Goal: Task Accomplishment & Management: Use online tool/utility

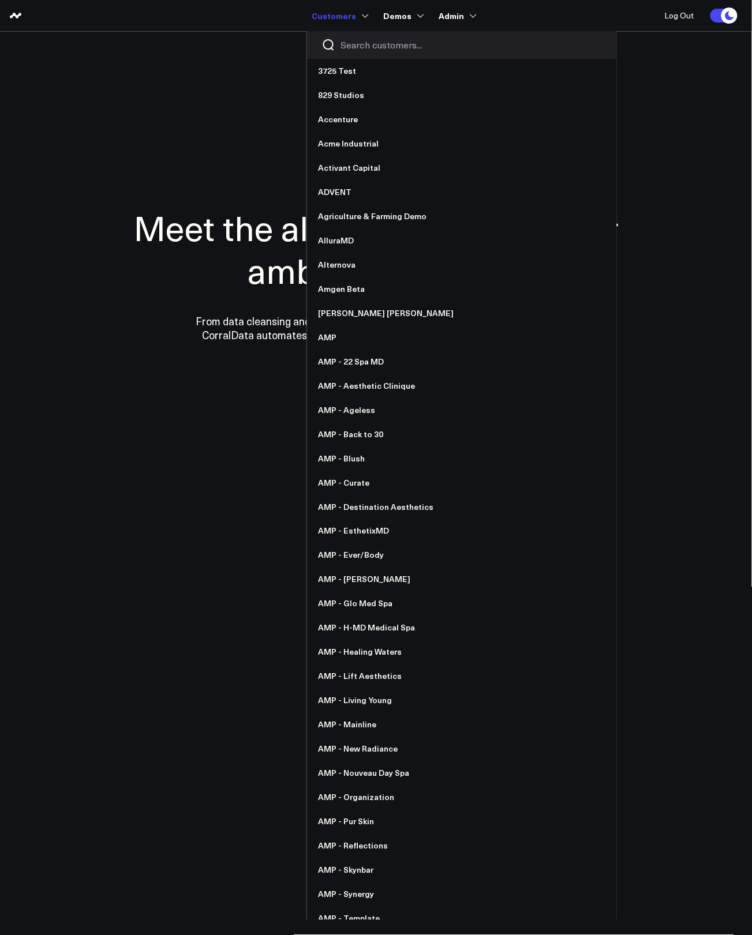
click at [364, 54] on div at bounding box center [461, 45] width 309 height 28
click at [365, 48] on input "Search customers input" at bounding box center [471, 45] width 261 height 13
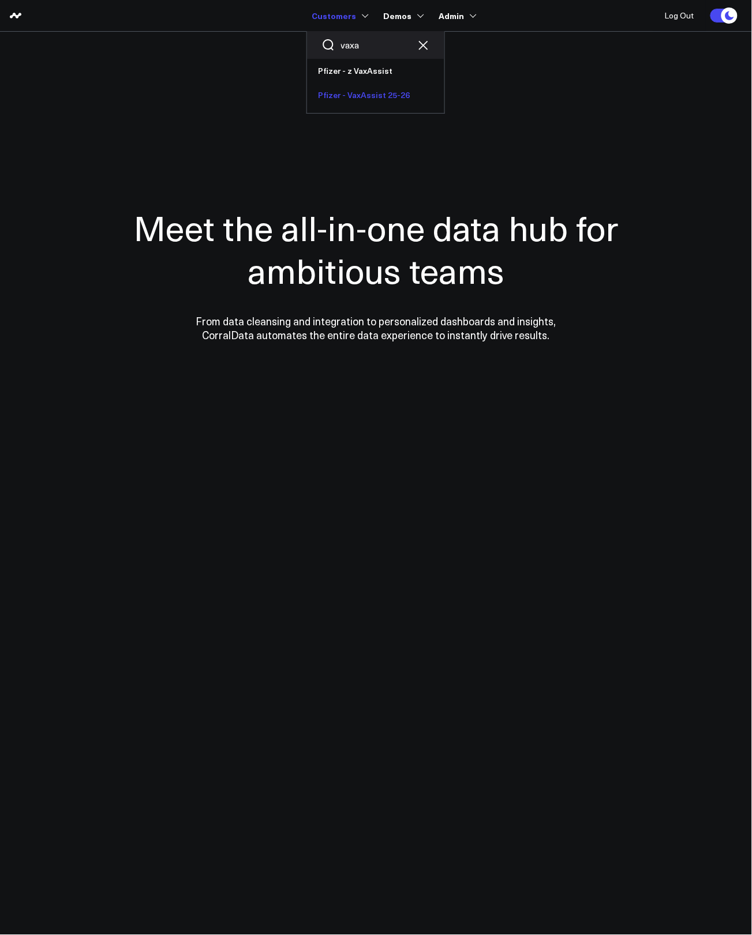
type input "vaxa"
click at [364, 91] on link "Pfizer - VaxAssist 25-26" at bounding box center [375, 95] width 137 height 24
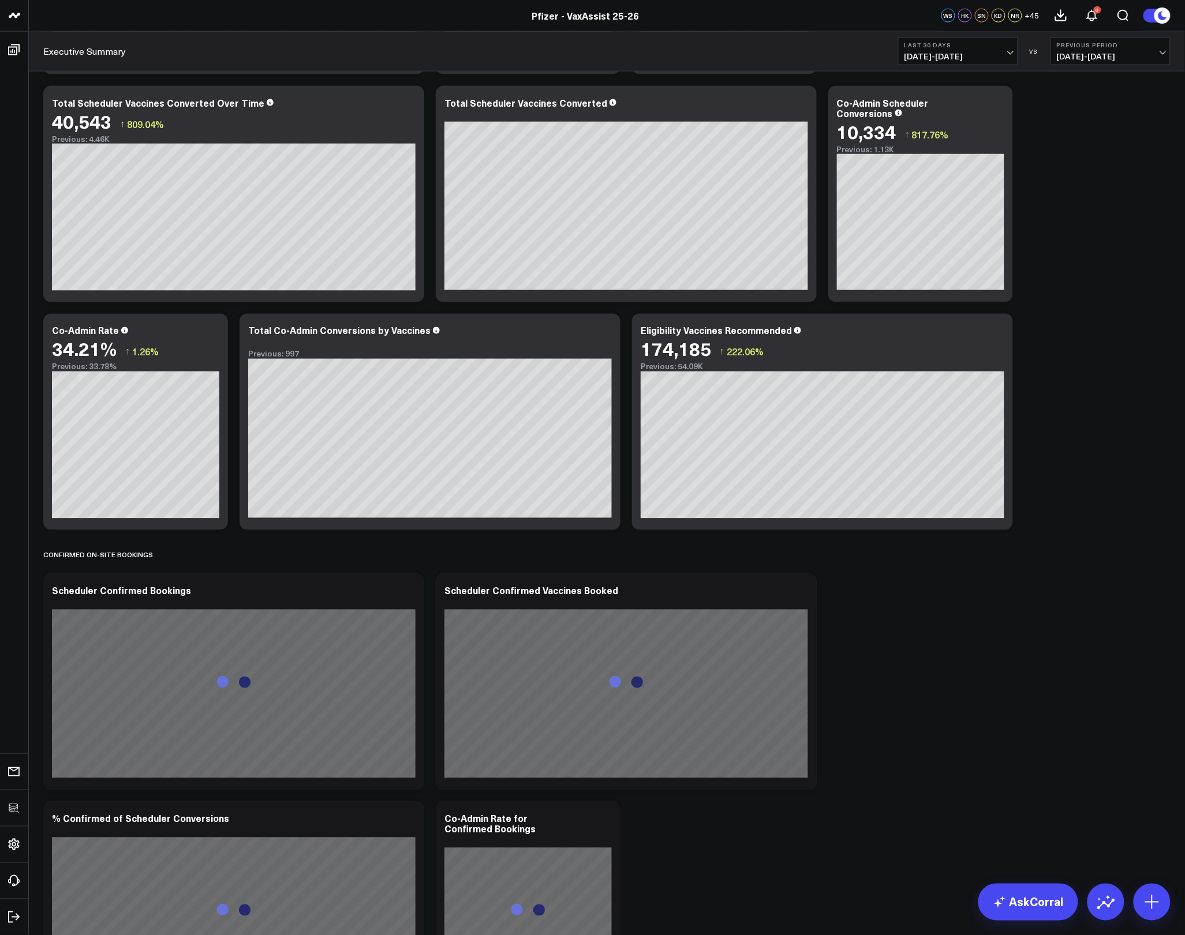
scroll to position [486, 0]
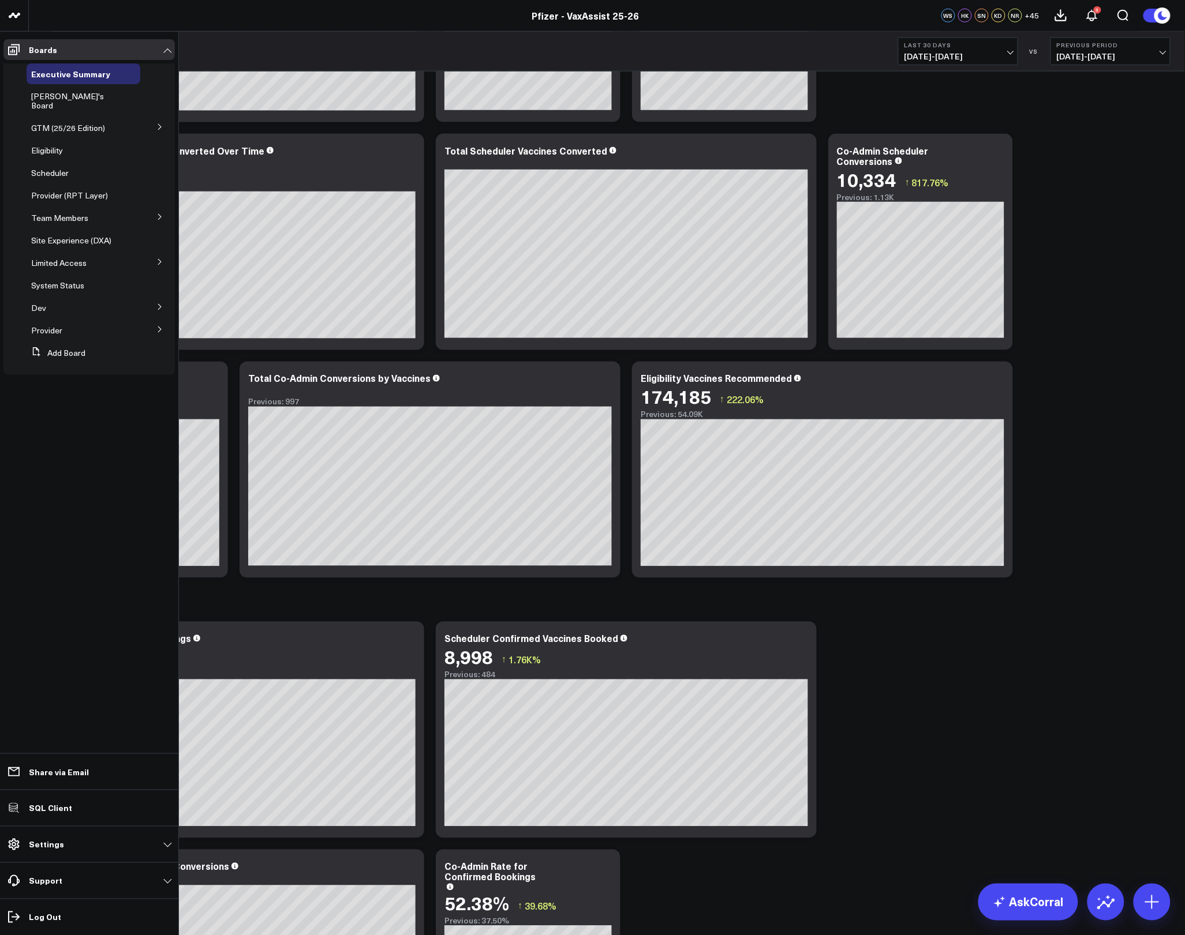
click at [157, 303] on icon at bounding box center [159, 306] width 7 height 7
click at [164, 253] on button at bounding box center [160, 261] width 30 height 17
click at [164, 250] on button at bounding box center [159, 261] width 17 height 30
click at [163, 253] on button at bounding box center [160, 261] width 30 height 17
click at [163, 273] on button at bounding box center [160, 281] width 30 height 17
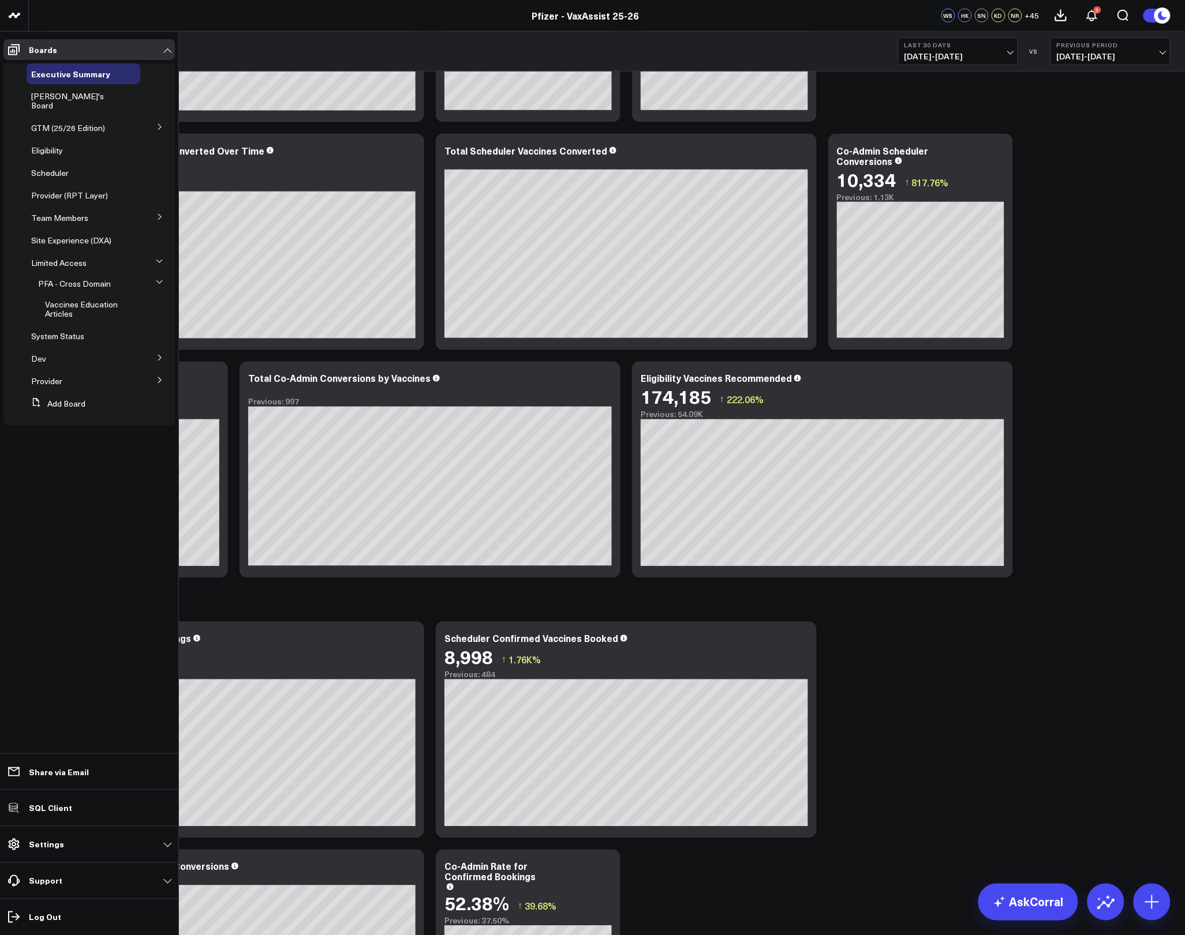
click at [163, 272] on button at bounding box center [159, 282] width 17 height 30
click at [153, 252] on button at bounding box center [159, 261] width 17 height 30
click at [50, 257] on span "Limited Access" at bounding box center [58, 262] width 55 height 11
click at [159, 324] on icon at bounding box center [159, 327] width 7 height 7
click at [161, 392] on button at bounding box center [160, 400] width 30 height 17
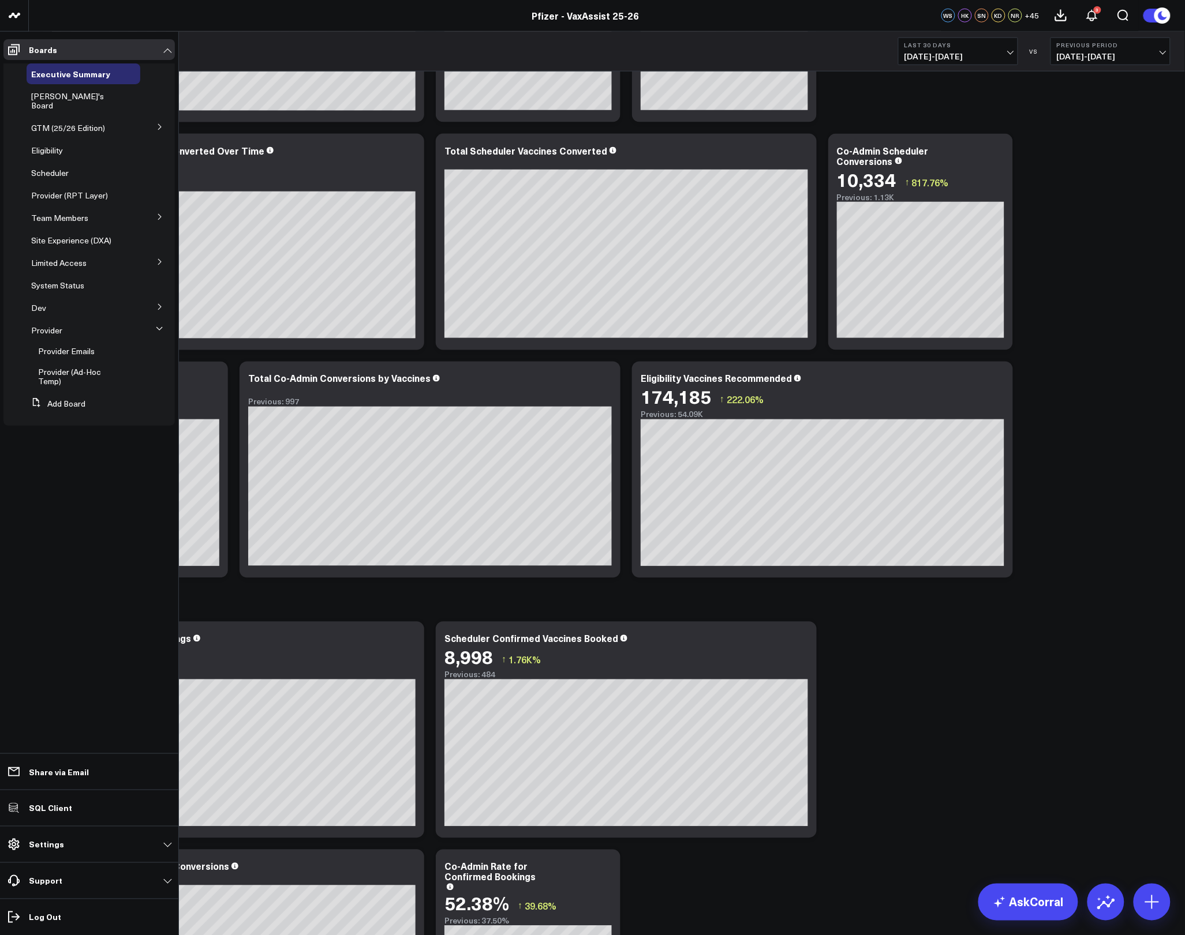
click at [161, 323] on button at bounding box center [159, 329] width 17 height 30
click at [153, 118] on button at bounding box center [160, 126] width 30 height 17
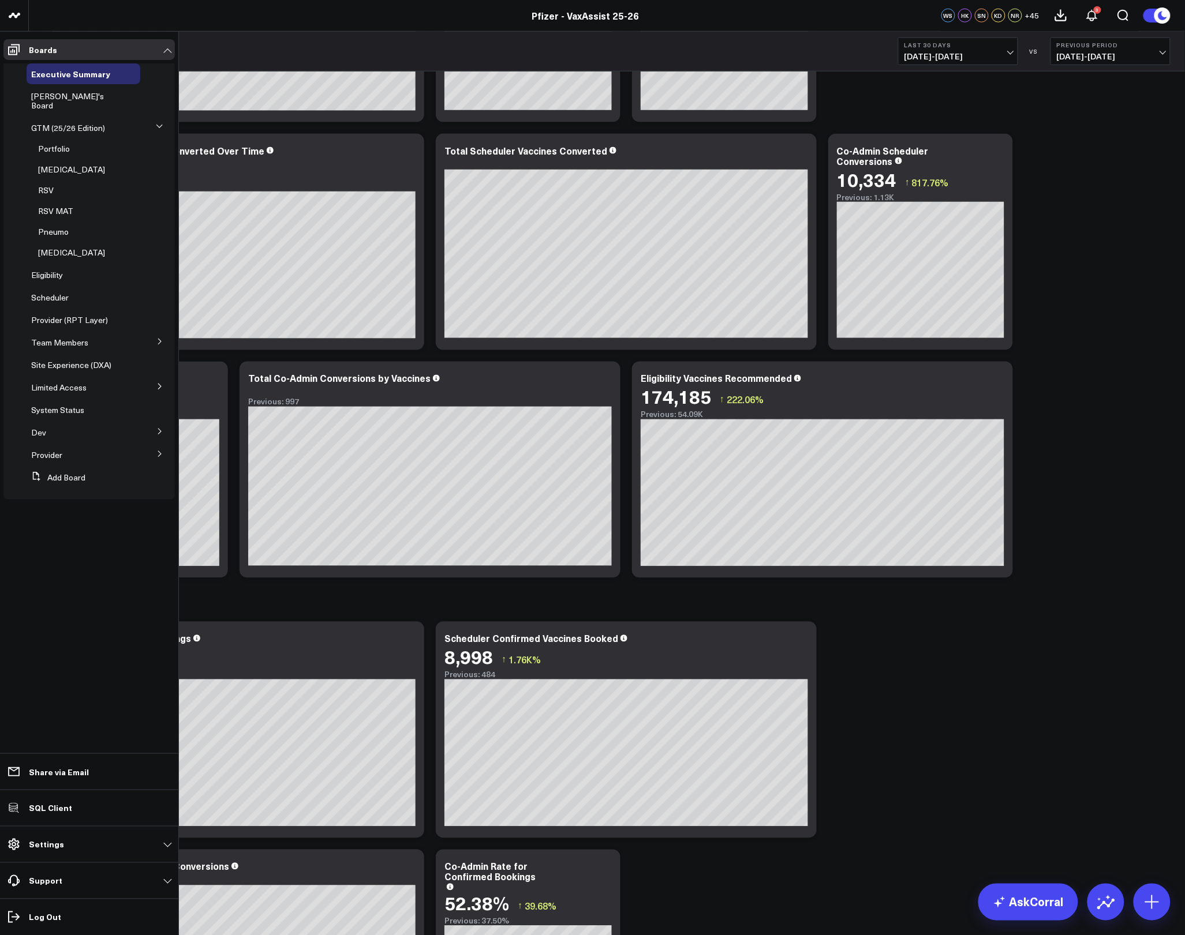
click at [153, 114] on button at bounding box center [159, 126] width 17 height 30
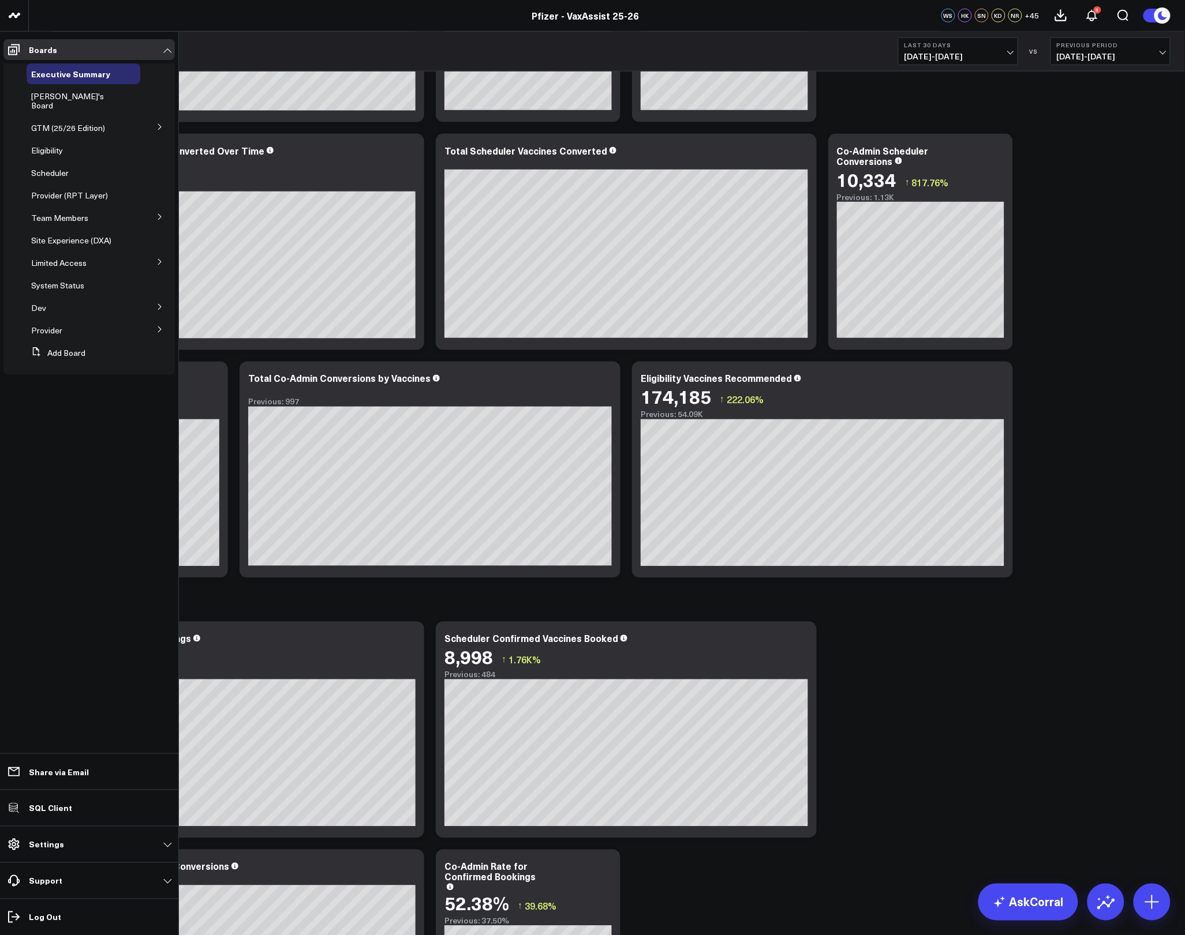
click at [161, 213] on icon at bounding box center [159, 216] width 7 height 7
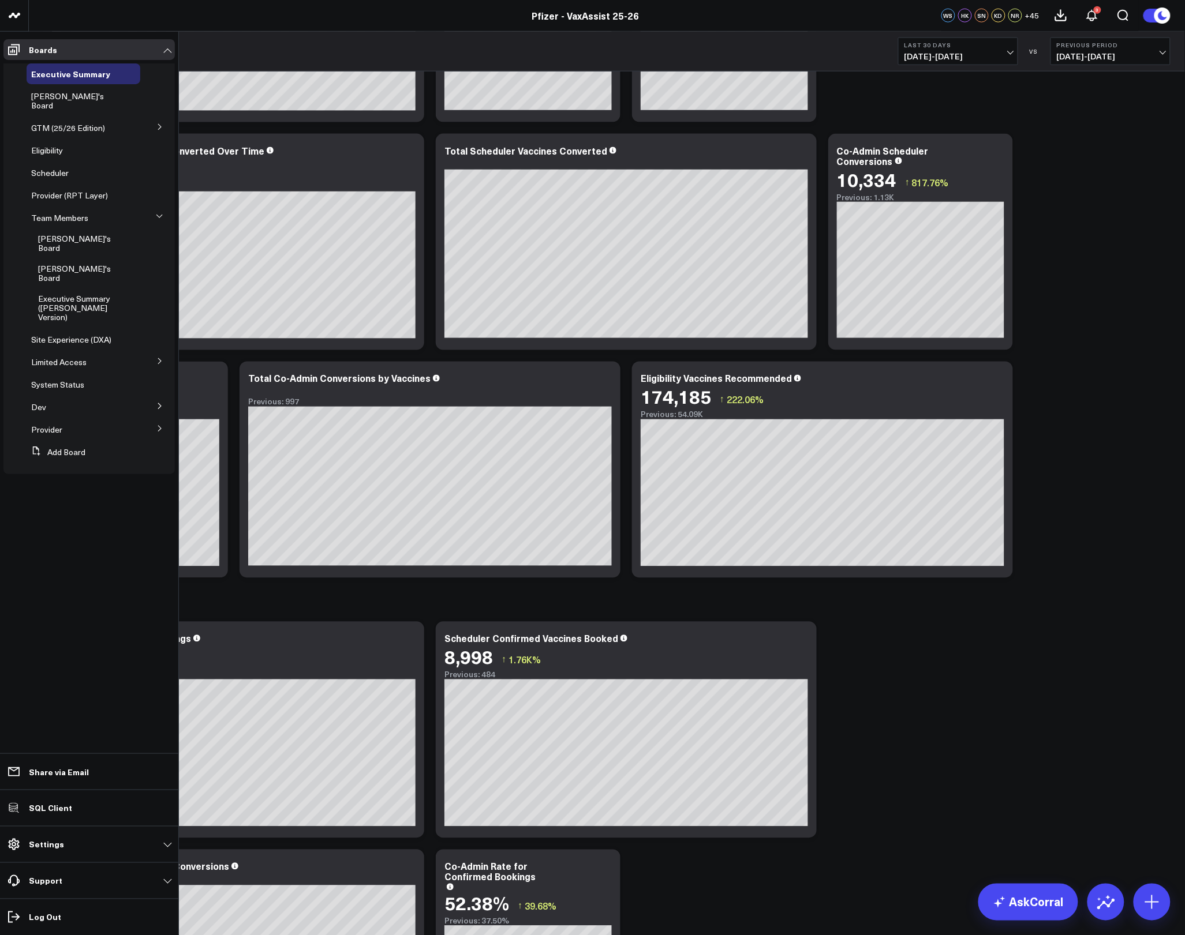
click at [161, 213] on icon at bounding box center [159, 216] width 7 height 7
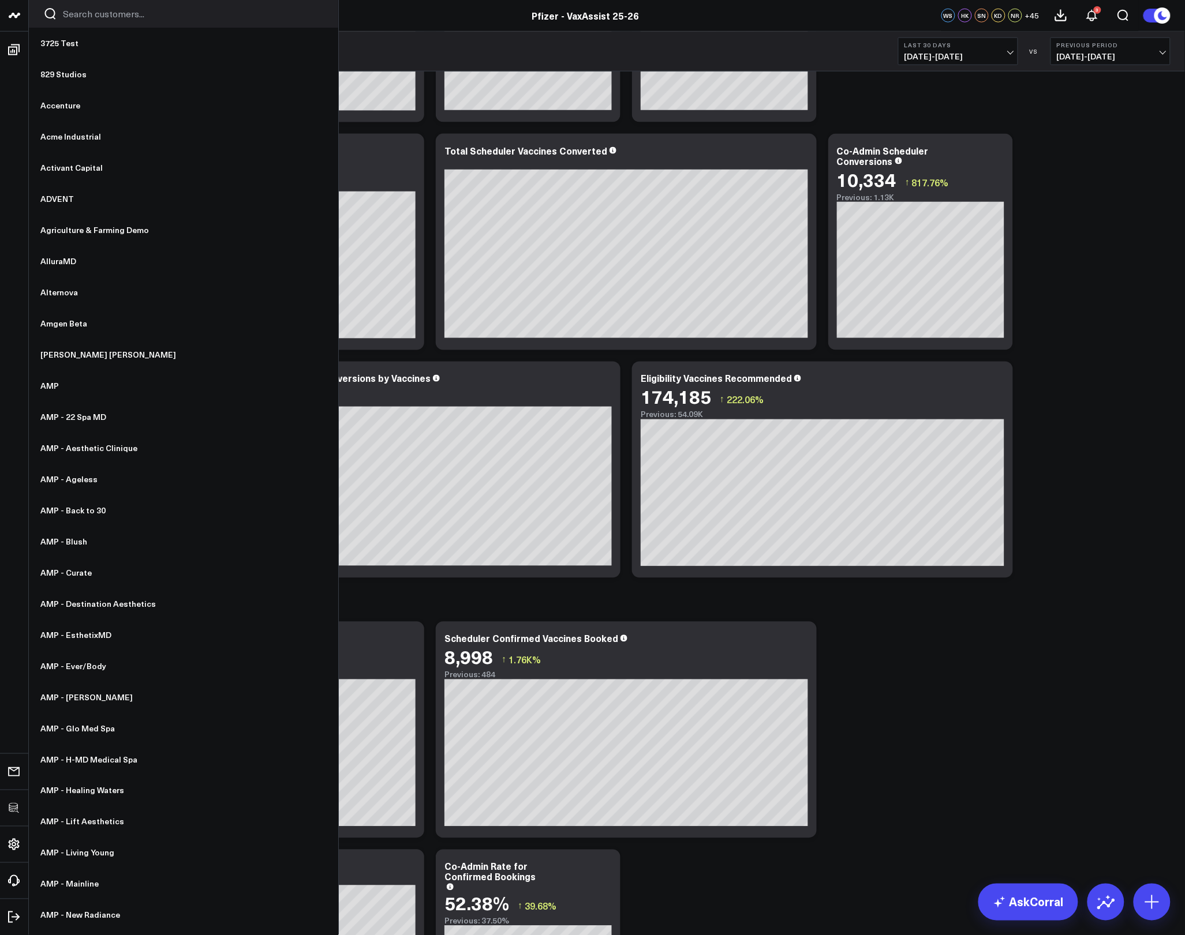
click at [90, 13] on input "Search customers input" at bounding box center [193, 14] width 261 height 13
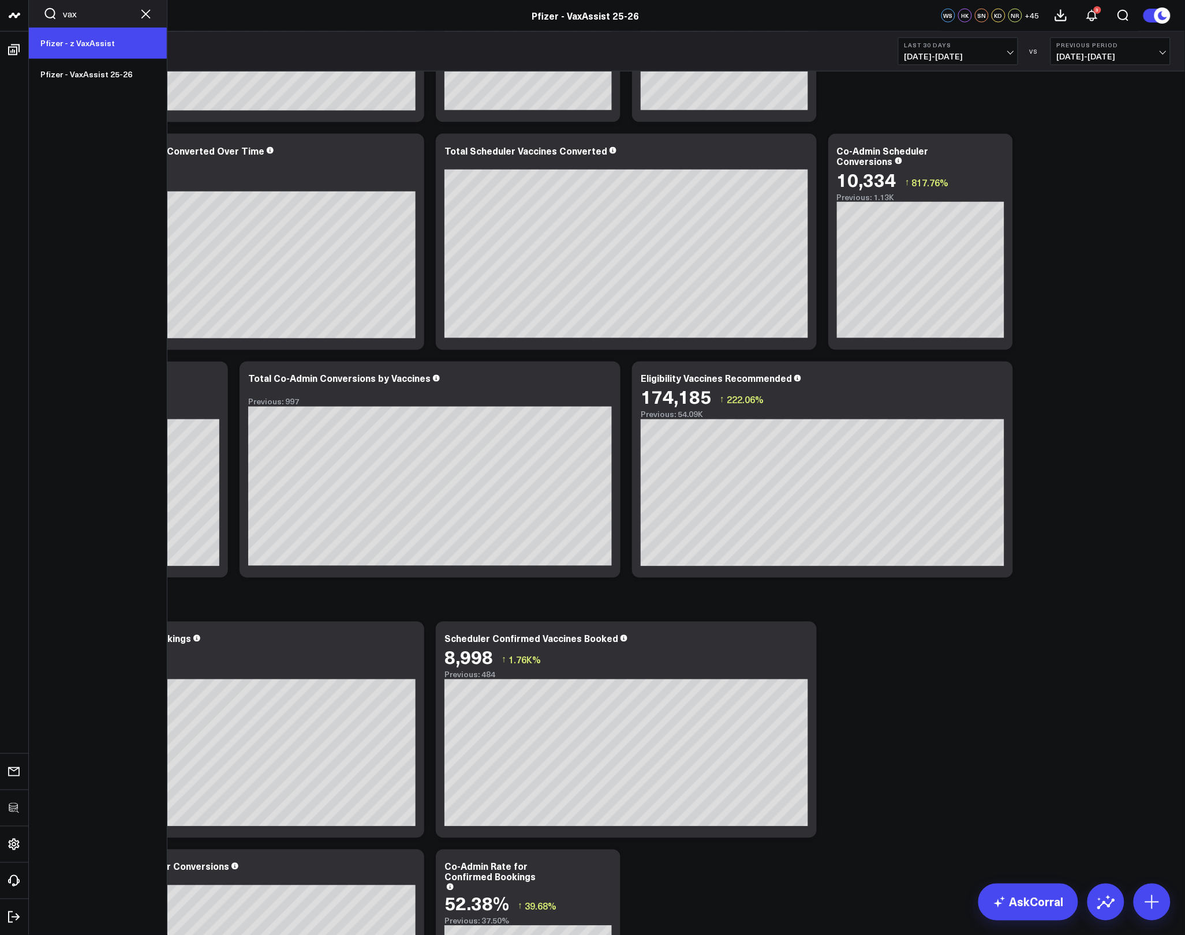
type input "vax"
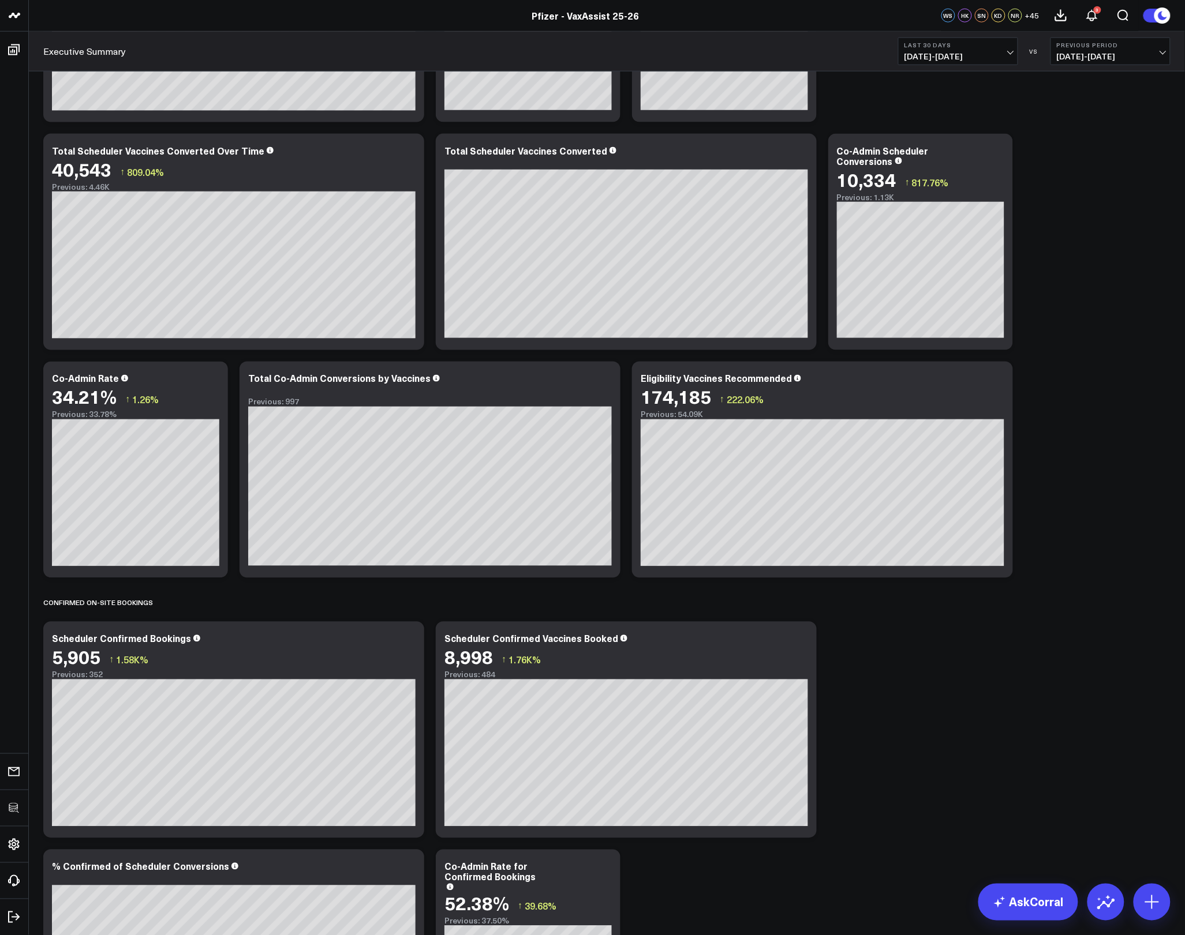
click at [980, 52] on span "[DATE] - [DATE]" at bounding box center [957, 56] width 107 height 9
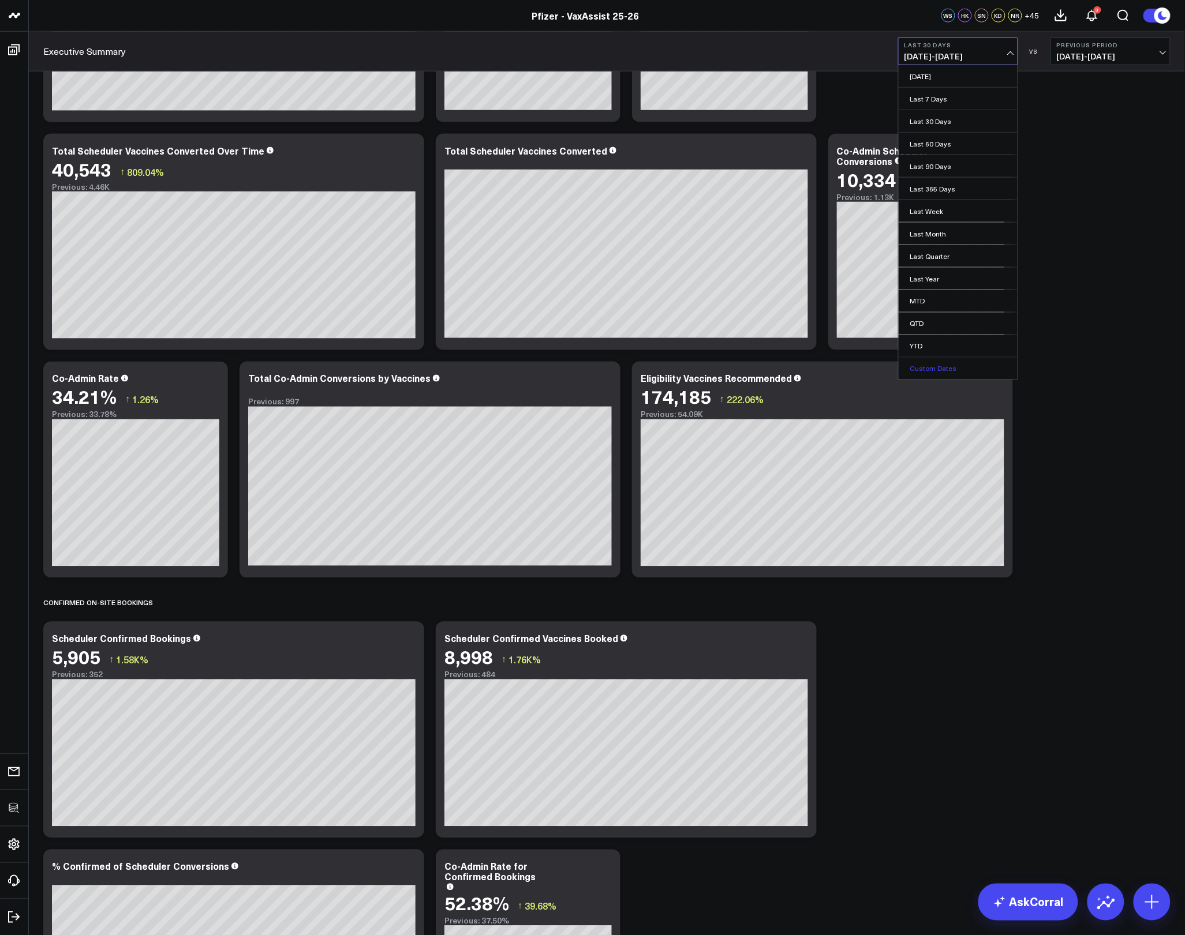
click at [943, 370] on link "Custom Dates" at bounding box center [957, 369] width 119 height 22
select select "8"
select select "2025"
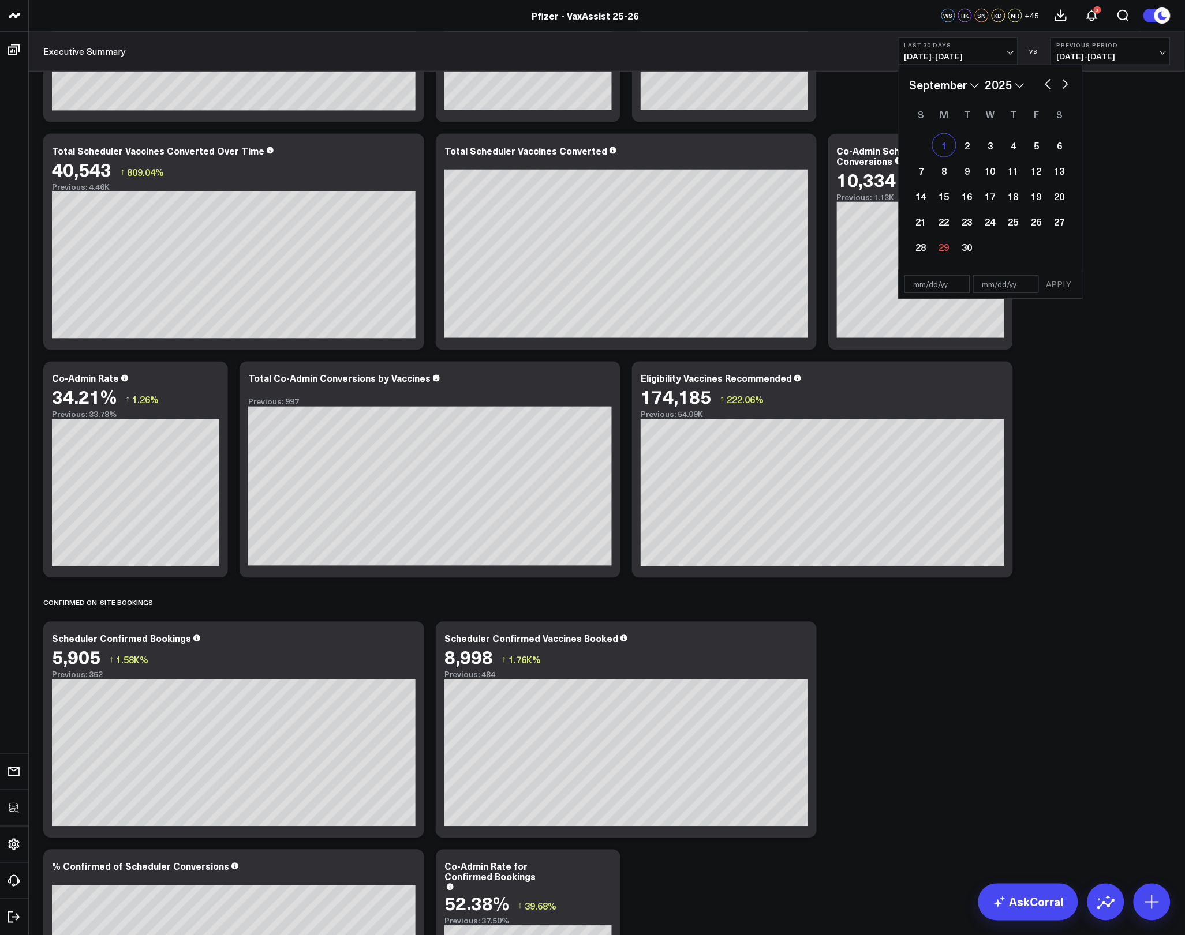
click at [942, 144] on div "1" at bounding box center [943, 145] width 23 height 23
type input "09/01/25"
select select "8"
select select "2025"
click at [1018, 198] on div "18" at bounding box center [1013, 196] width 23 height 23
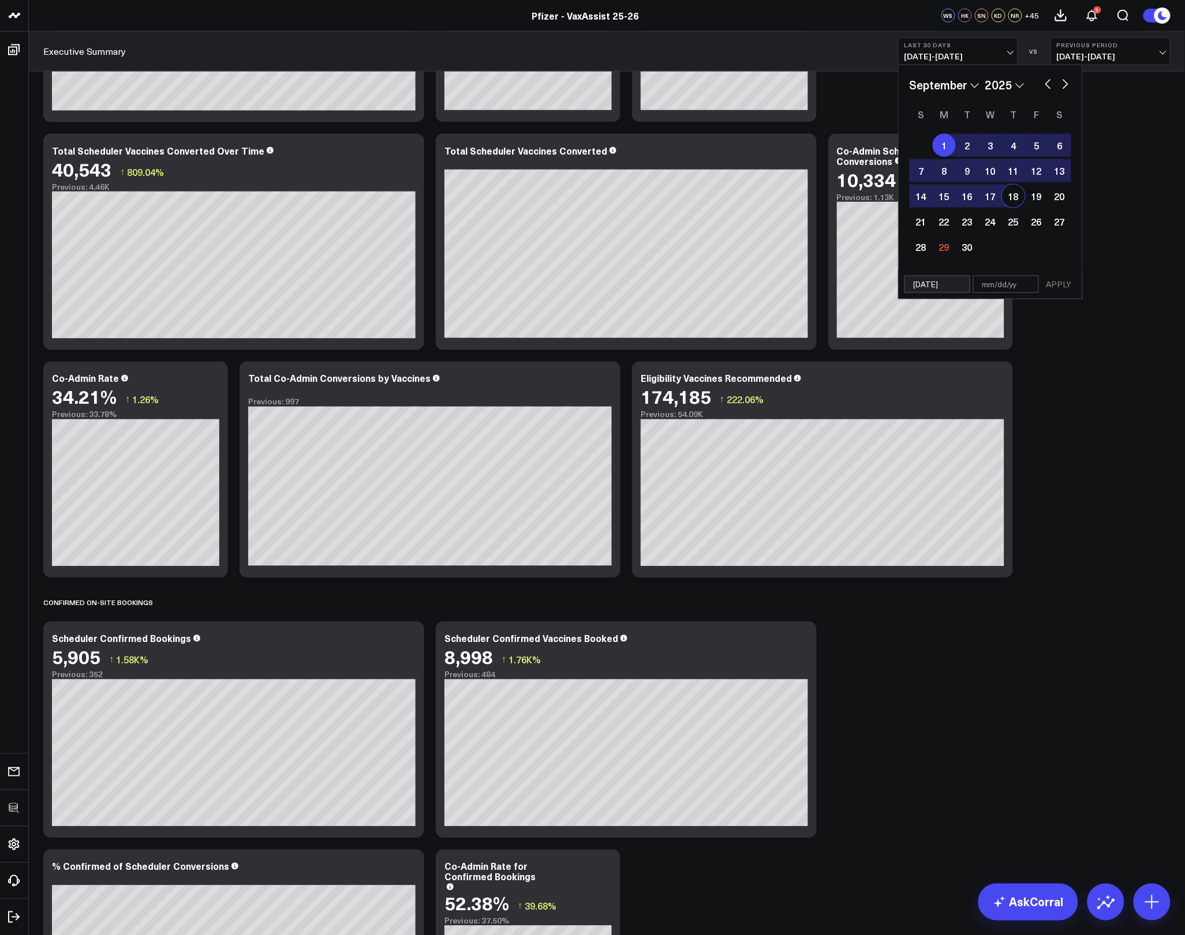
type input "09/18/25"
select select "8"
select select "2025"
click at [1059, 282] on button "APPLY" at bounding box center [1058, 284] width 35 height 17
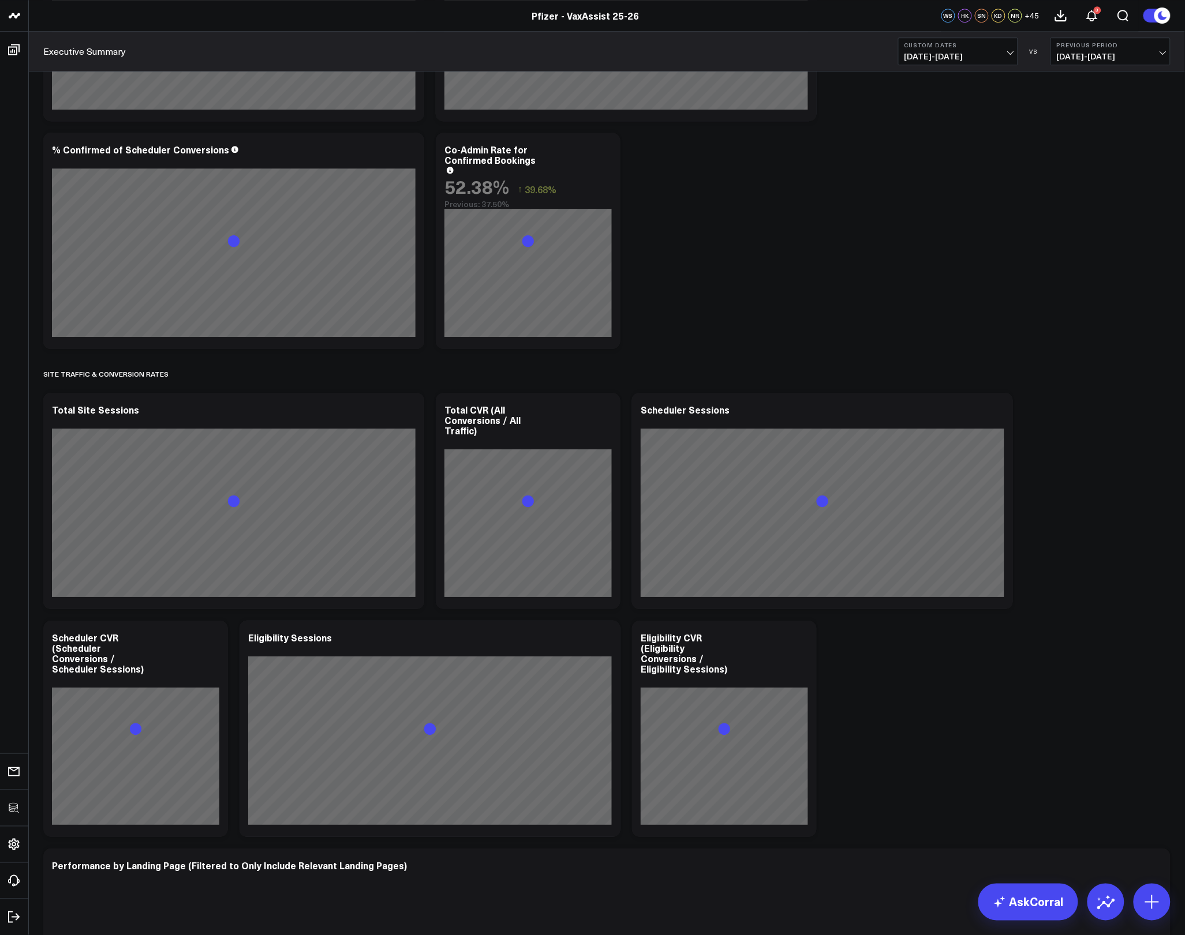
scroll to position [1352, 0]
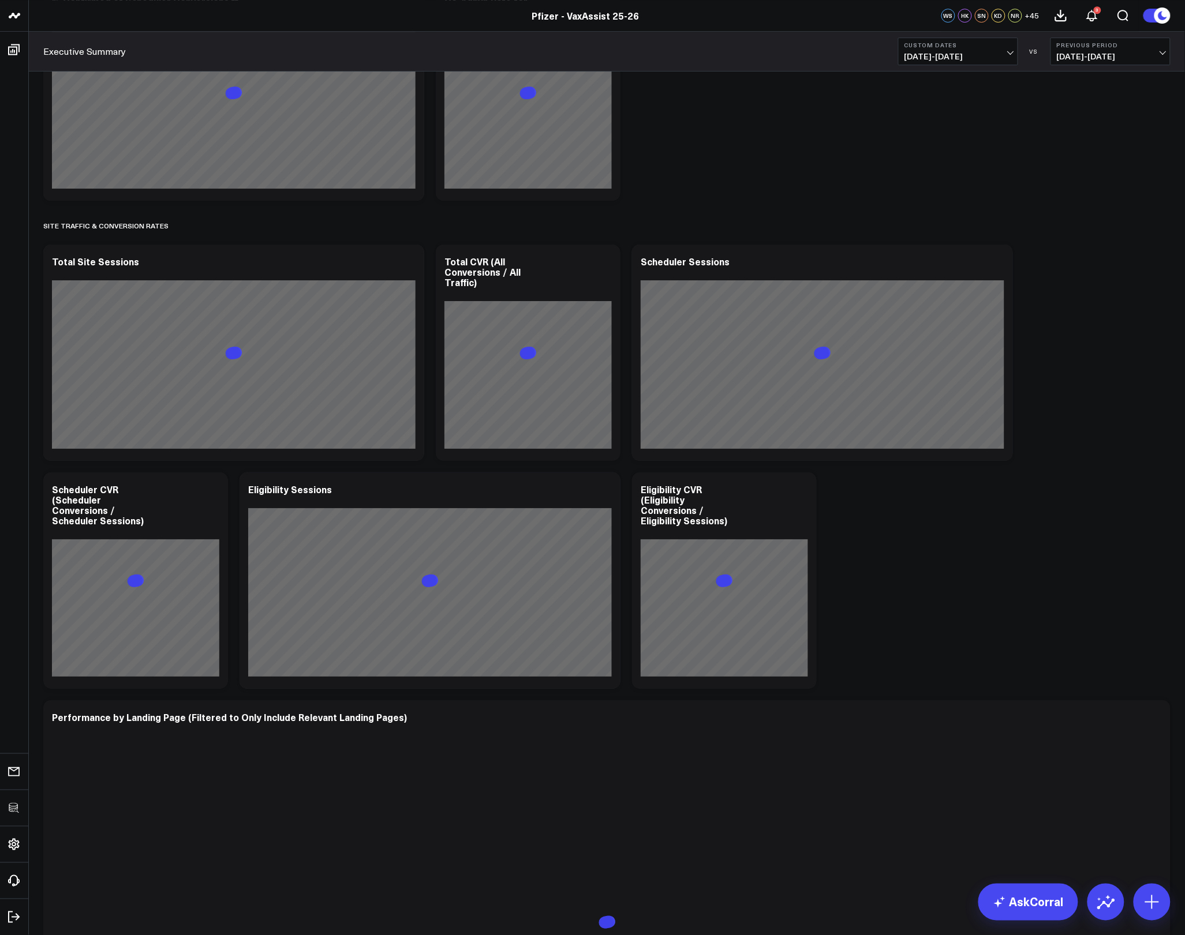
click at [1046, 583] on div "Modify via AI Copy link to widget Ask support Remove Create linked copy Executi…" at bounding box center [607, 890] width 1138 height 4232
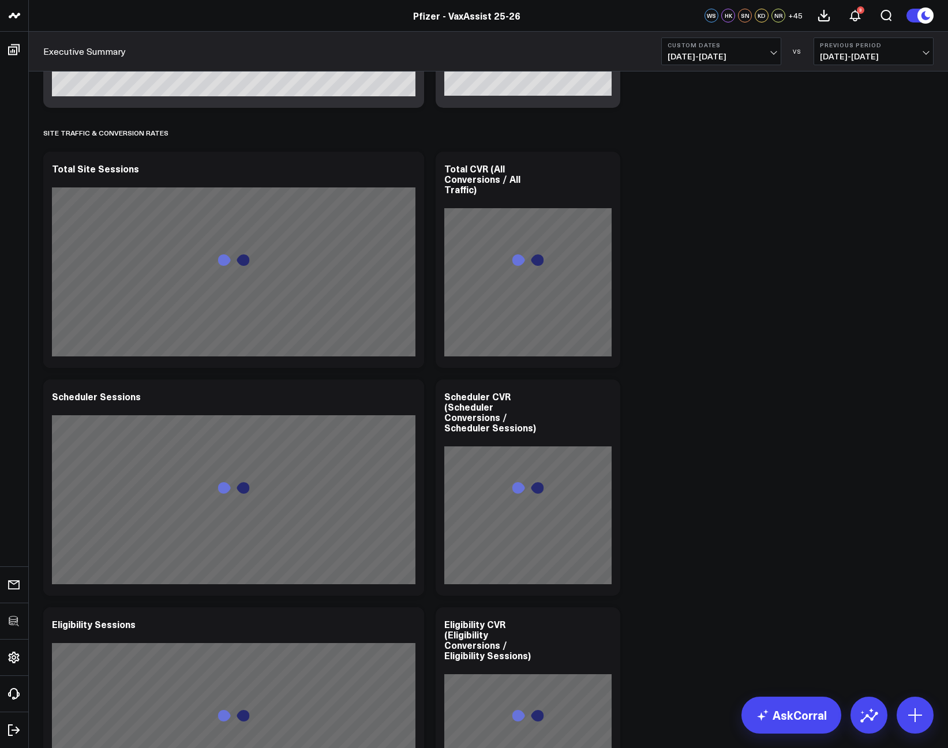
scroll to position [1687, 0]
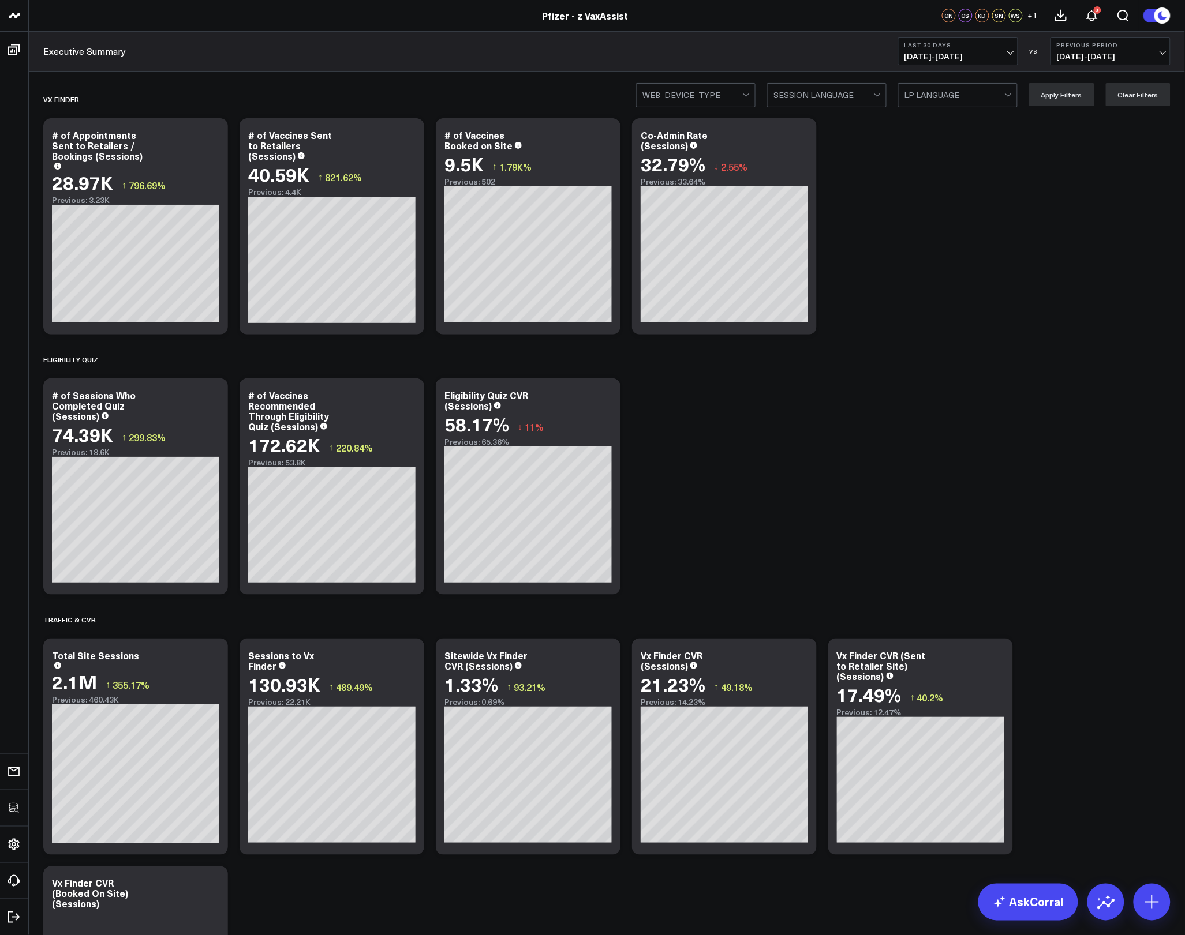
click at [976, 56] on span "08/30/25 - 09/28/25" at bounding box center [957, 56] width 107 height 9
click at [968, 371] on link "Custom Dates" at bounding box center [957, 369] width 119 height 22
select select "8"
select select "2025"
click at [946, 145] on div "1" at bounding box center [943, 145] width 23 height 23
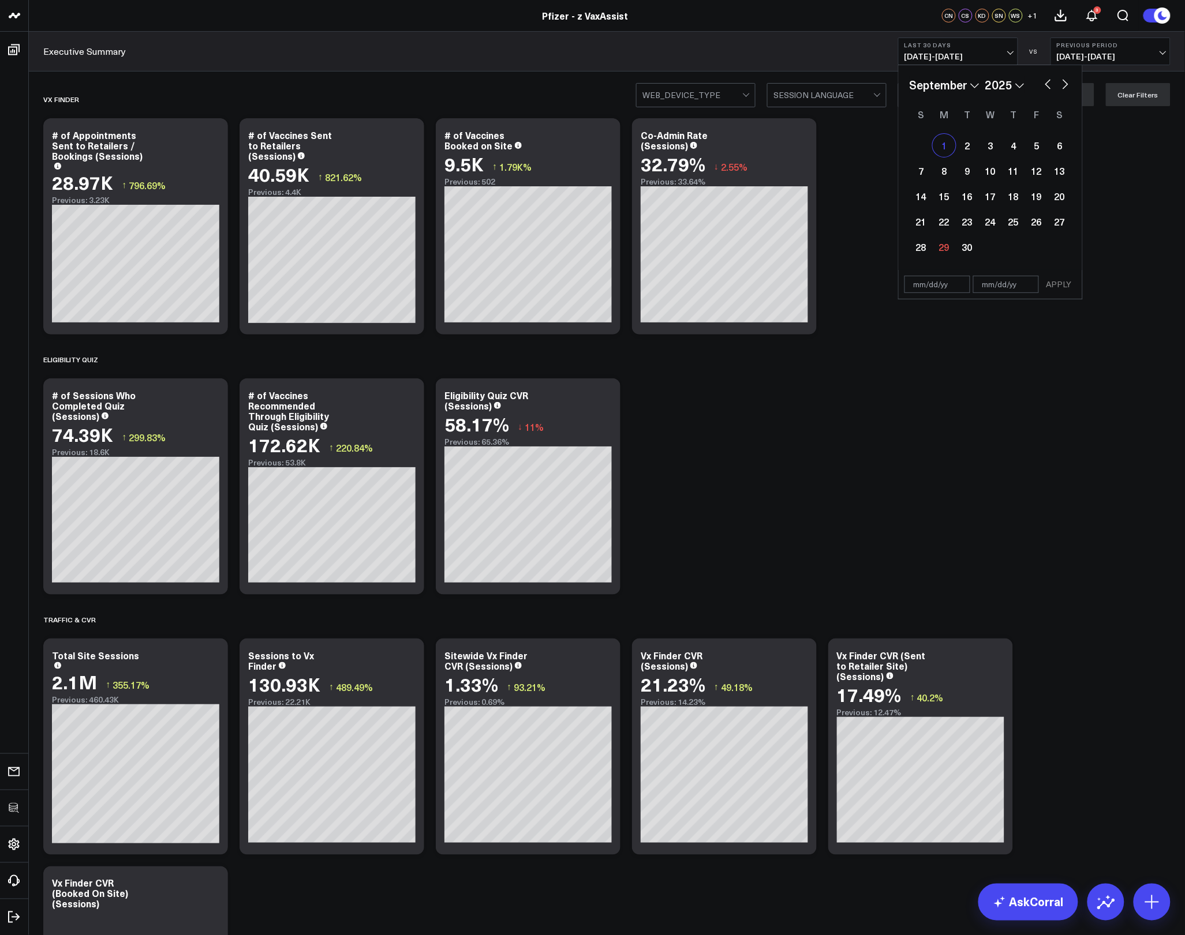
type input "09/01/25"
select select "8"
select select "2025"
click at [1021, 198] on div "18" at bounding box center [1013, 196] width 23 height 23
type input "09/18/25"
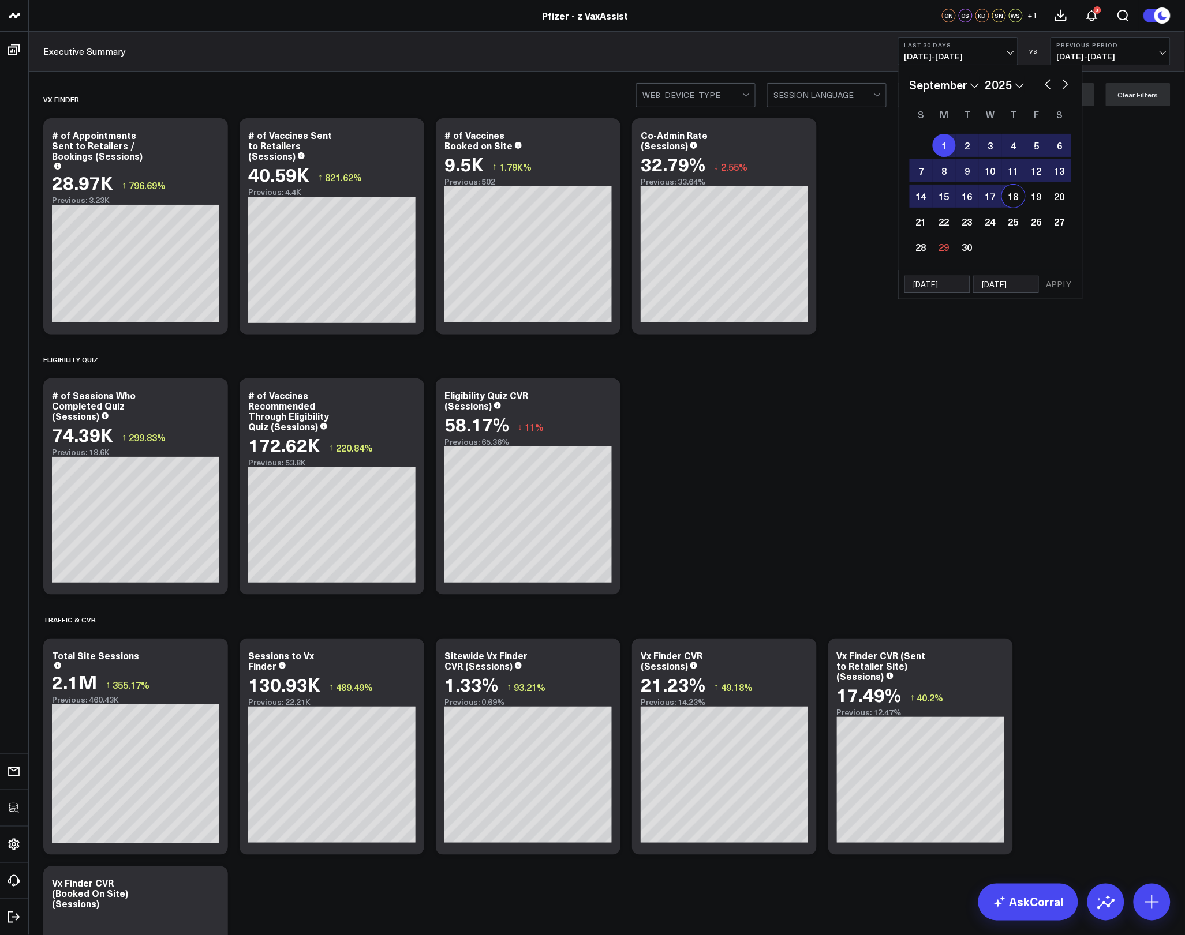
select select "8"
select select "2025"
click at [1074, 278] on button "APPLY" at bounding box center [1058, 284] width 35 height 17
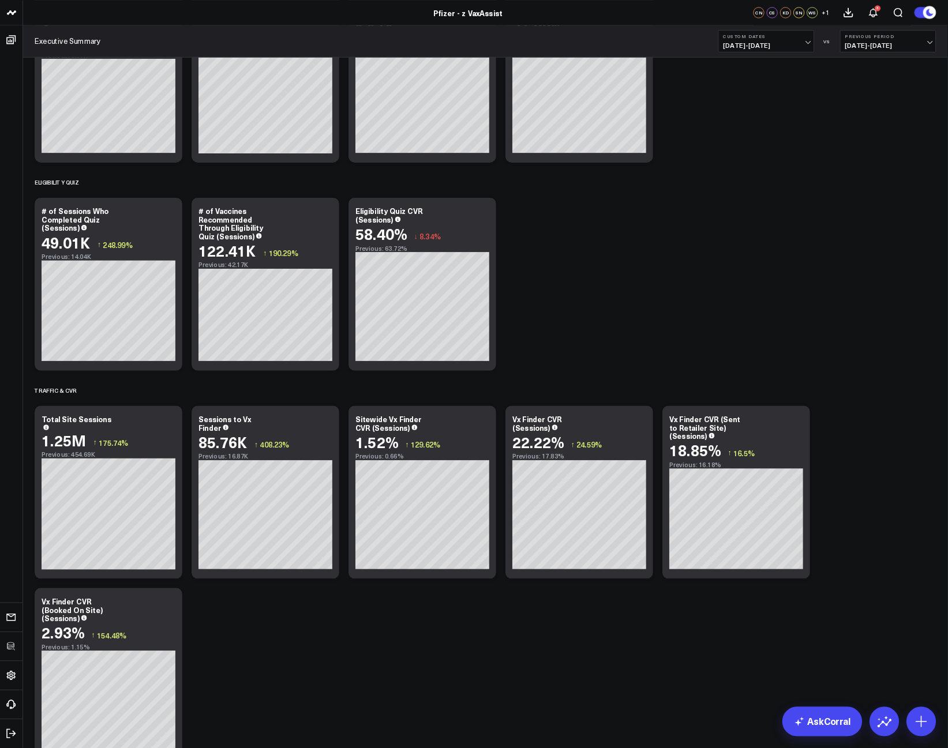
scroll to position [132, 0]
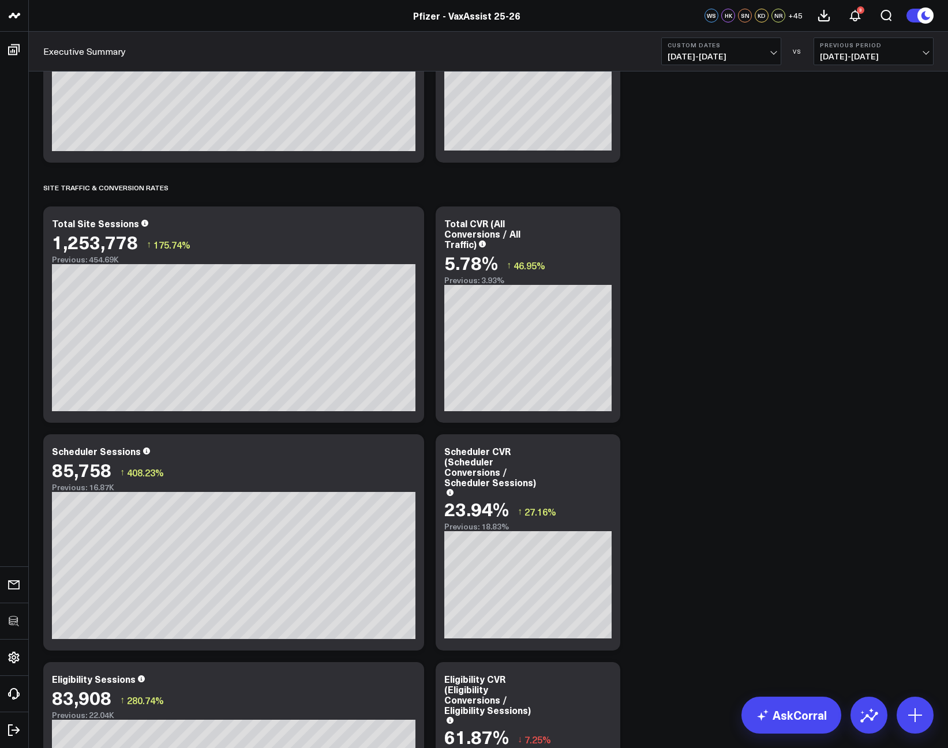
scroll to position [1796, 0]
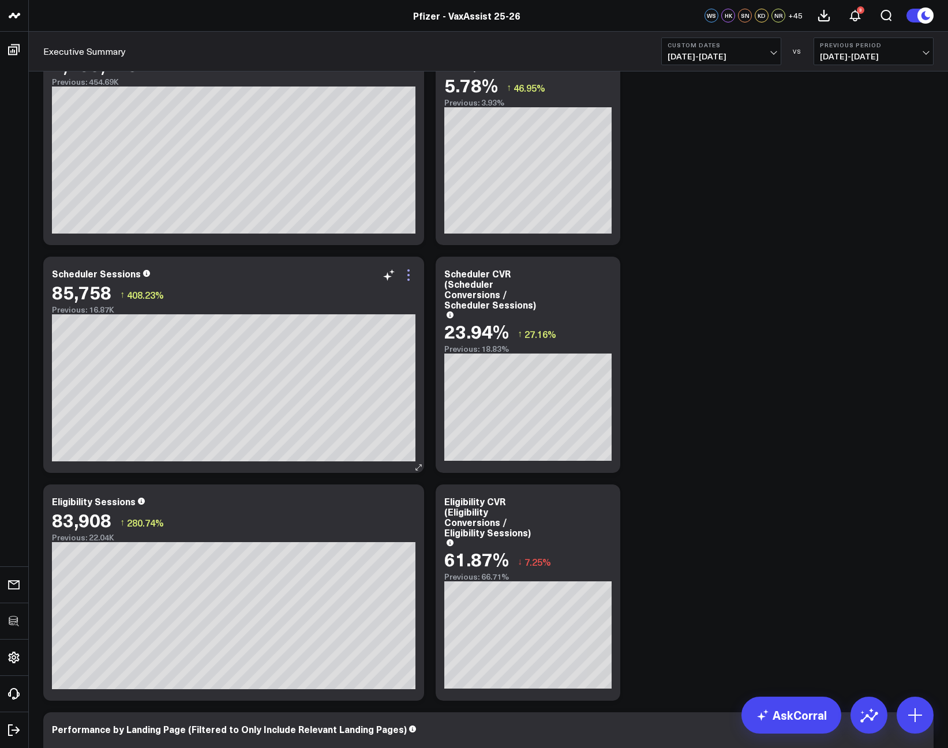
click at [407, 272] on icon at bounding box center [409, 275] width 14 height 14
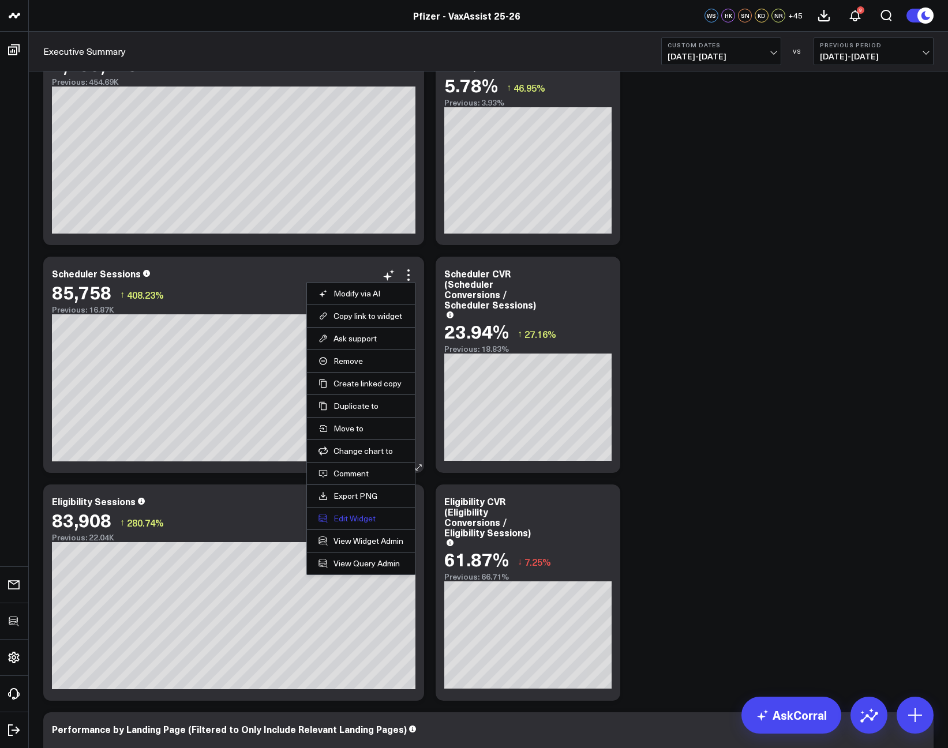
click at [339, 514] on button "Edit Widget" at bounding box center [360, 519] width 85 height 10
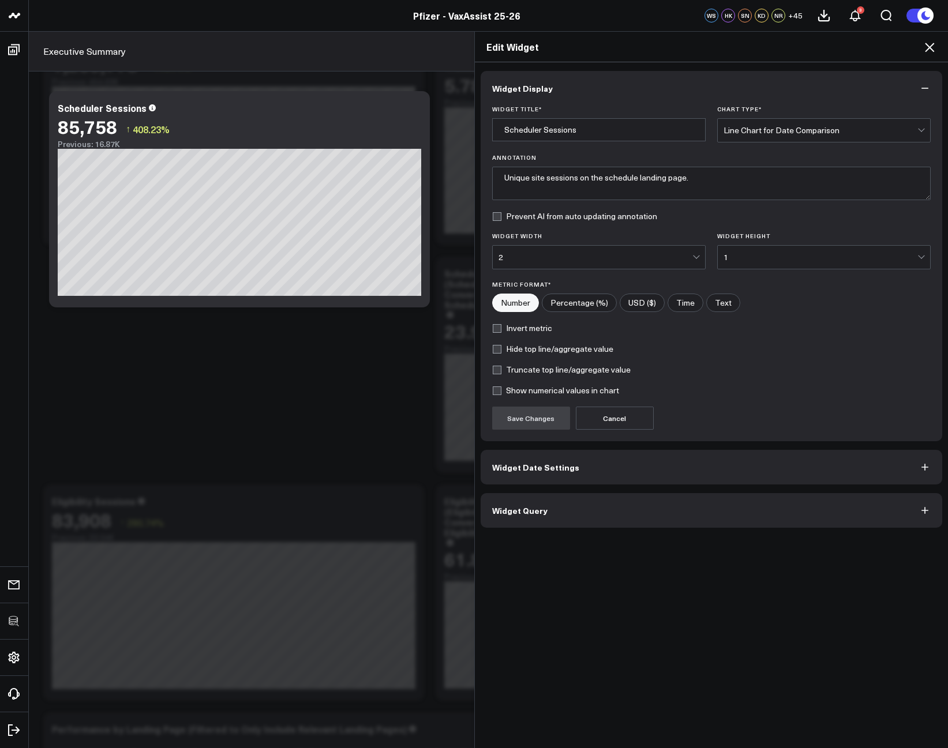
click at [573, 518] on button "Widget Query" at bounding box center [712, 510] width 462 height 35
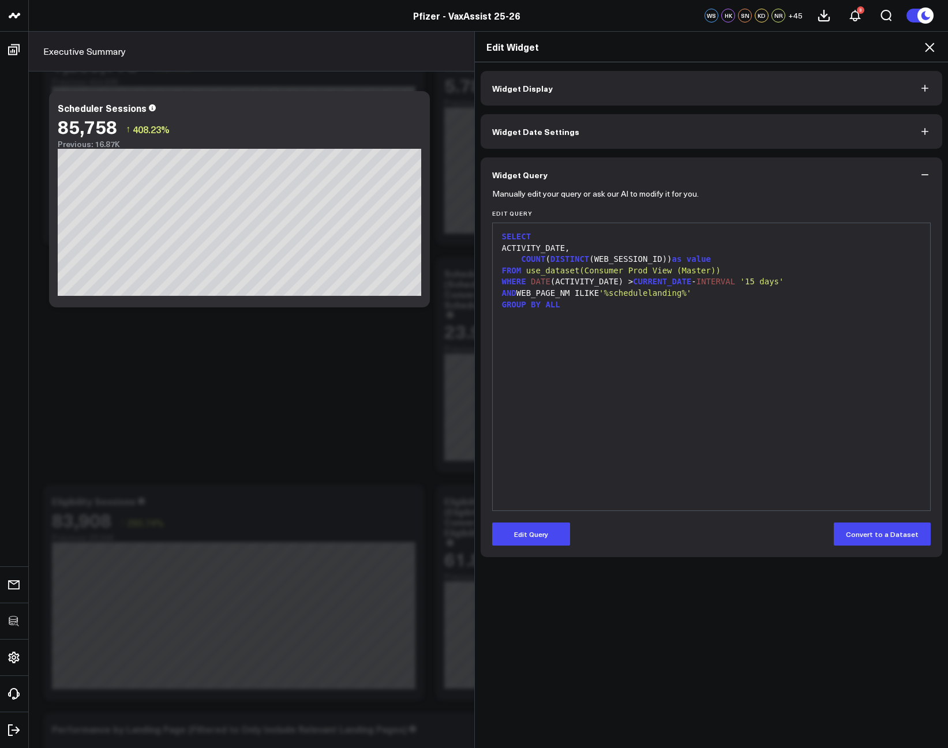
click at [642, 322] on div "SELECT ACTIVITY_DATE, COUNT ( DISTINCT (WEB_SESSION_ID)) as value FROM use_data…" at bounding box center [712, 367] width 426 height 276
drag, startPoint x: 612, startPoint y: 295, endPoint x: 688, endPoint y: 290, distance: 76.3
click at [688, 290] on span "'%schedulelanding%'" at bounding box center [645, 292] width 92 height 9
click at [715, 296] on div "AND WEB_PAGE_NM ILIKE '%schedulelanding%'" at bounding box center [712, 294] width 426 height 12
click at [665, 313] on div "SELECT ACTIVITY_DATE, COUNT ( DISTINCT (WEB_SESSION_ID)) as value FROM use_data…" at bounding box center [712, 367] width 426 height 276
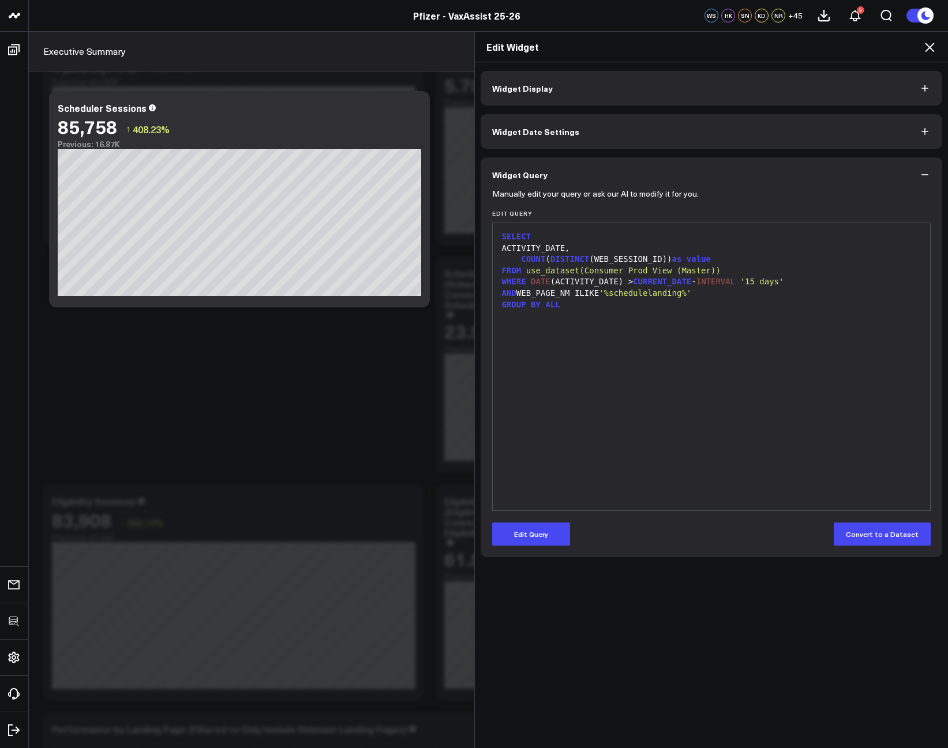
click at [925, 50] on icon at bounding box center [930, 47] width 14 height 14
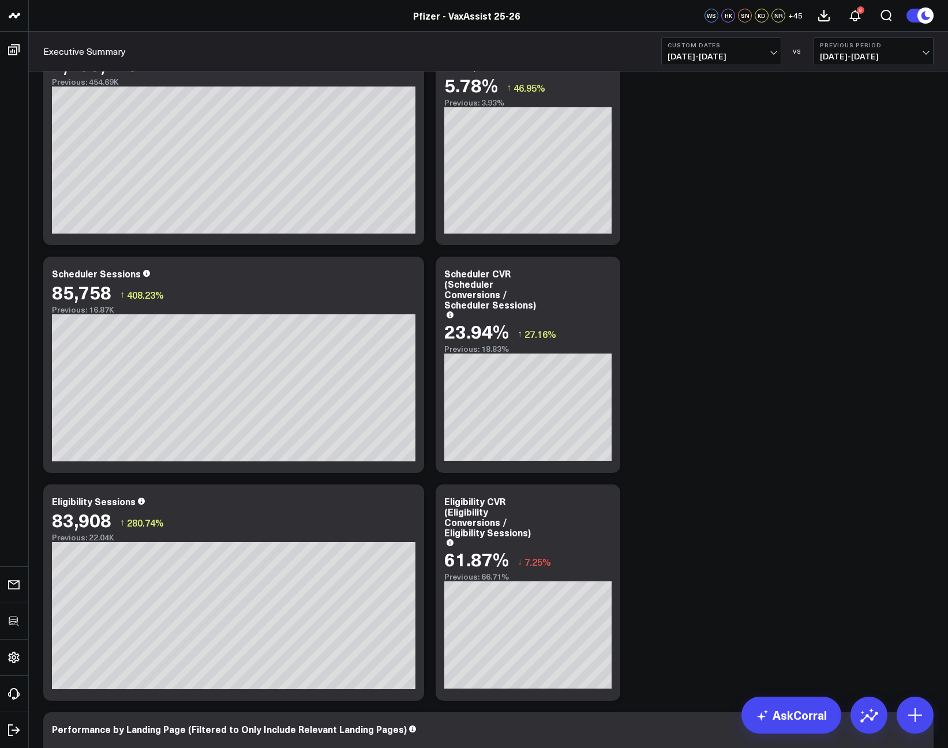
click at [890, 320] on div "Modify via AI Copy link to widget Ask support Remove Create linked copy Executi…" at bounding box center [489, 674] width 902 height 4687
click at [409, 275] on icon at bounding box center [408, 275] width 2 height 2
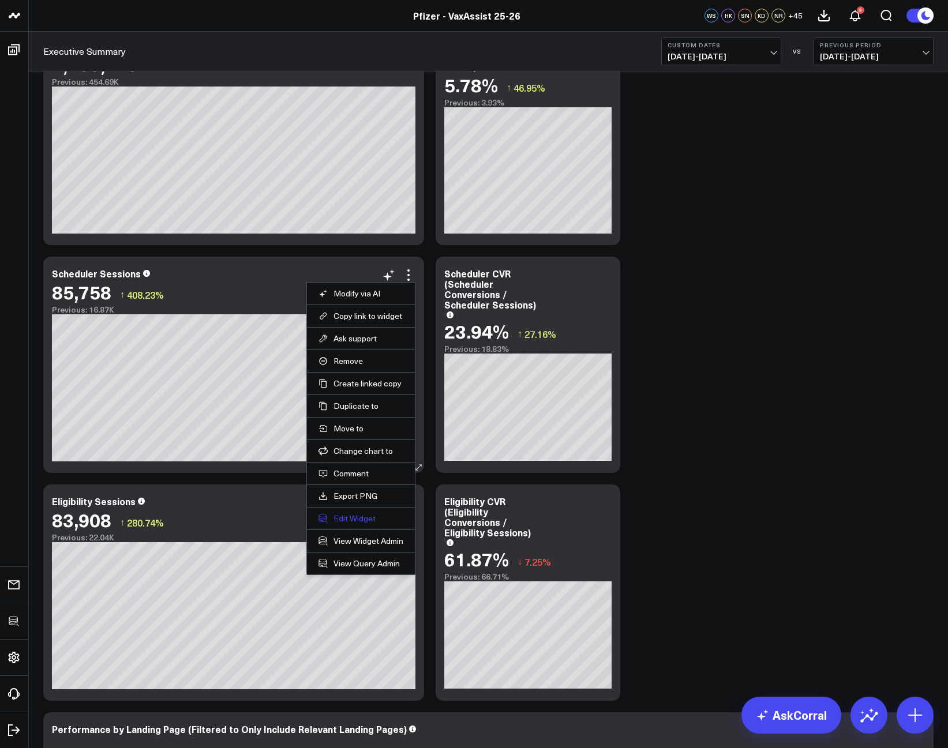
click at [358, 520] on button "Edit Widget" at bounding box center [360, 519] width 85 height 10
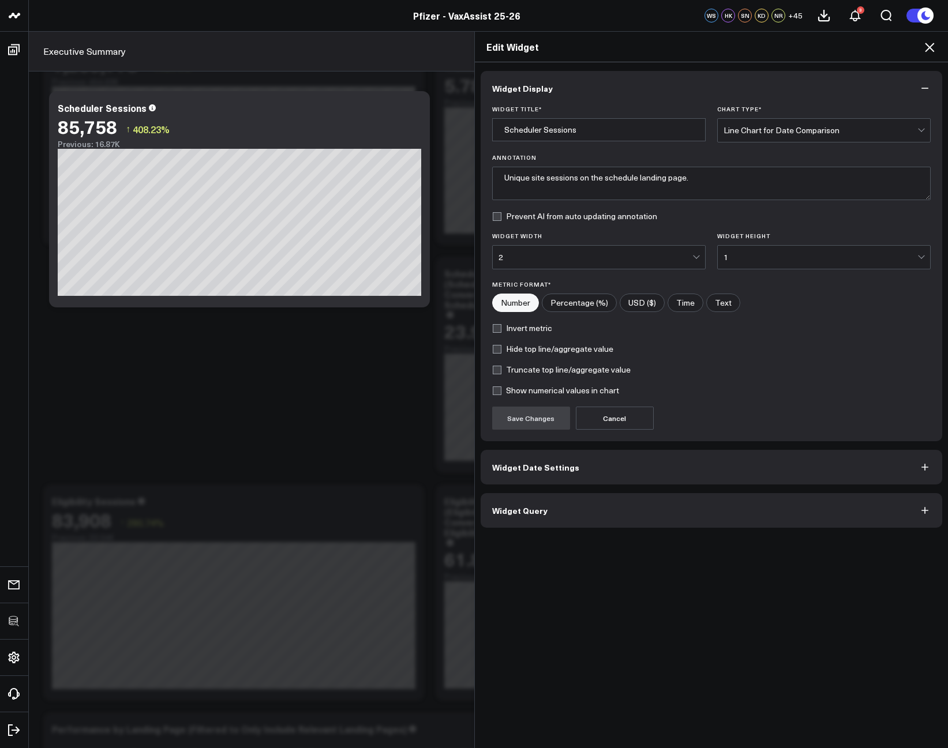
click at [548, 499] on button "Widget Query" at bounding box center [712, 510] width 462 height 35
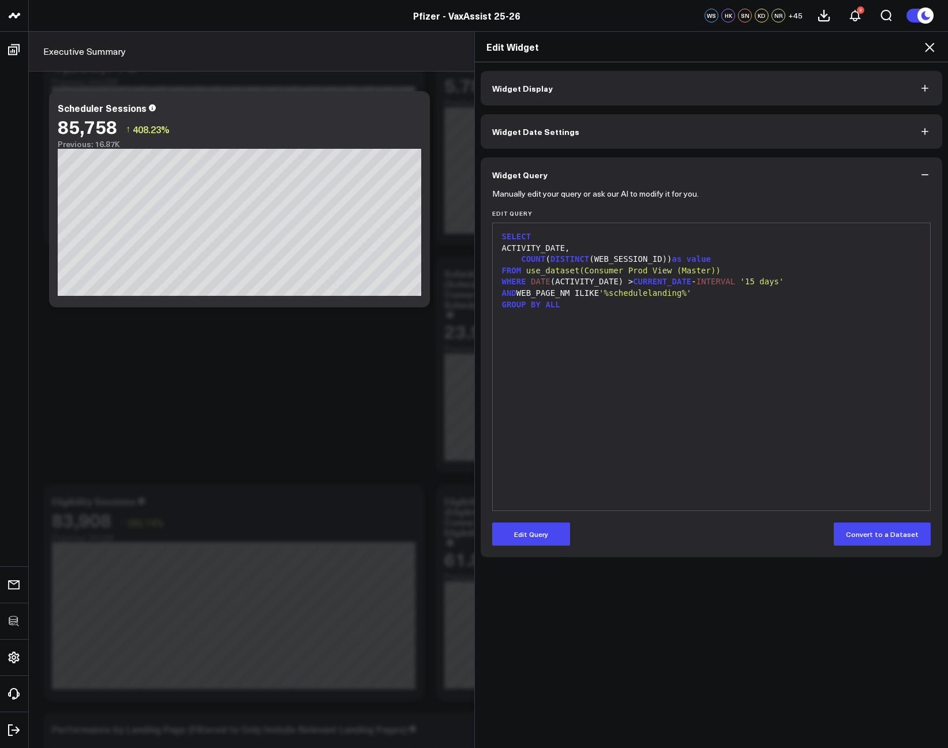
click at [663, 322] on div "SELECT ACTIVITY_DATE, COUNT ( DISTINCT (WEB_SESSION_ID)) as value FROM use_data…" at bounding box center [712, 367] width 426 height 276
drag, startPoint x: 698, startPoint y: 295, endPoint x: 518, endPoint y: 290, distance: 180.1
click at [518, 290] on div "AND WEB_PAGE_NM ILIKE '%schedulelanding%'" at bounding box center [712, 294] width 426 height 12
click at [670, 330] on div "SELECT ACTIVITY_DATE, COUNT ( DISTINCT (WEB_SESSION_ID)) as value FROM use_data…" at bounding box center [712, 367] width 426 height 276
click at [811, 444] on div "SELECT ACTIVITY_DATE, COUNT ( DISTINCT (WEB_SESSION_ID)) as value FROM use_data…" at bounding box center [712, 367] width 426 height 276
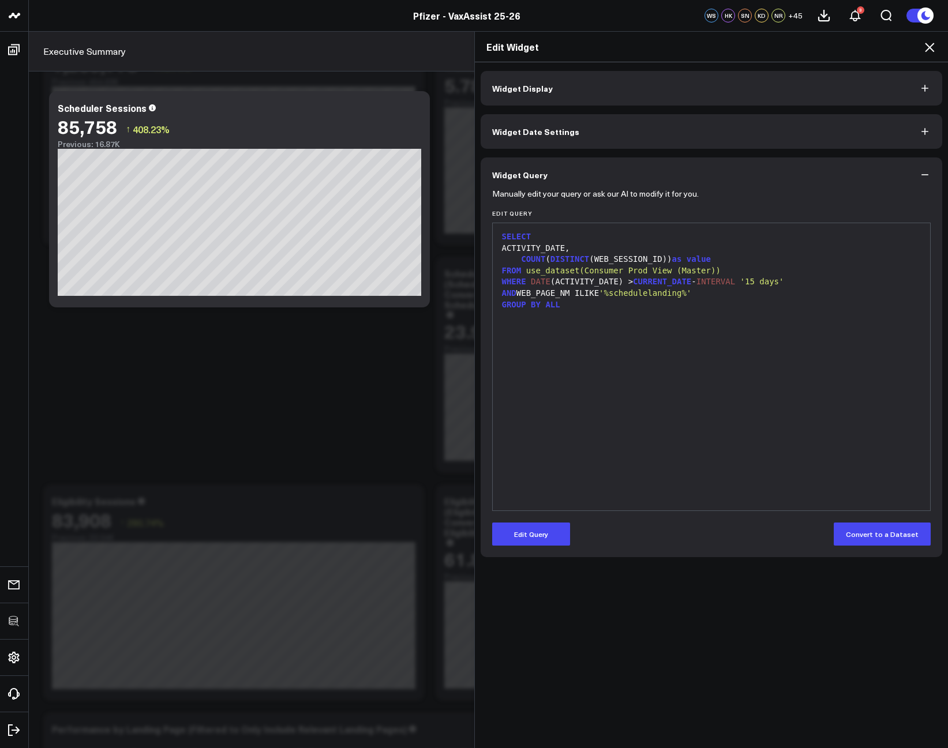
click at [927, 43] on icon at bounding box center [930, 47] width 14 height 14
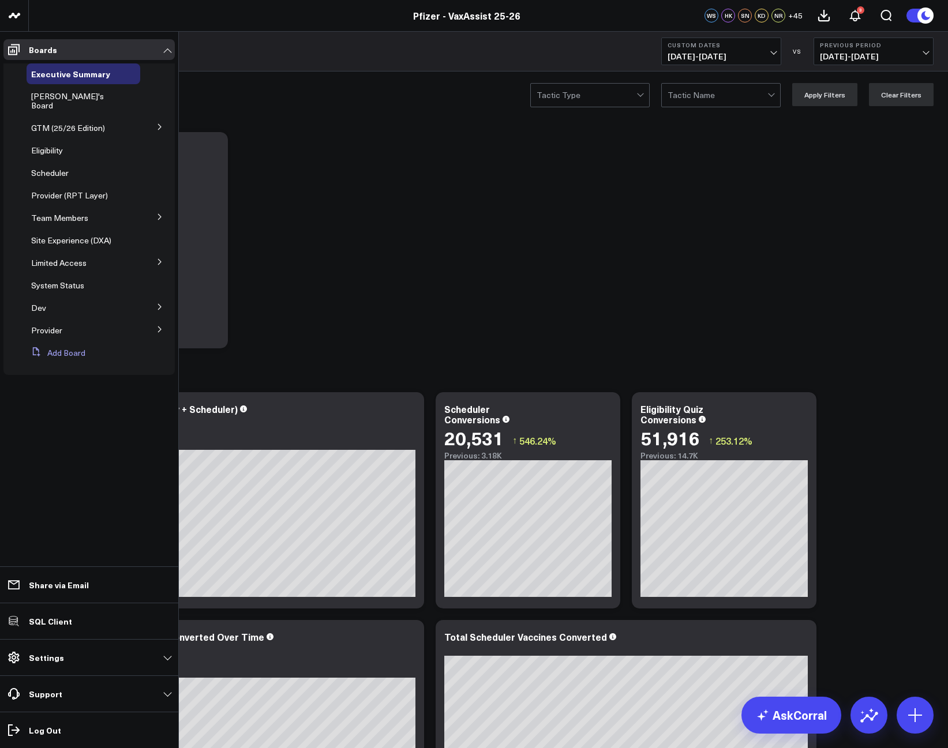
click at [55, 344] on button "Add Board" at bounding box center [56, 353] width 59 height 21
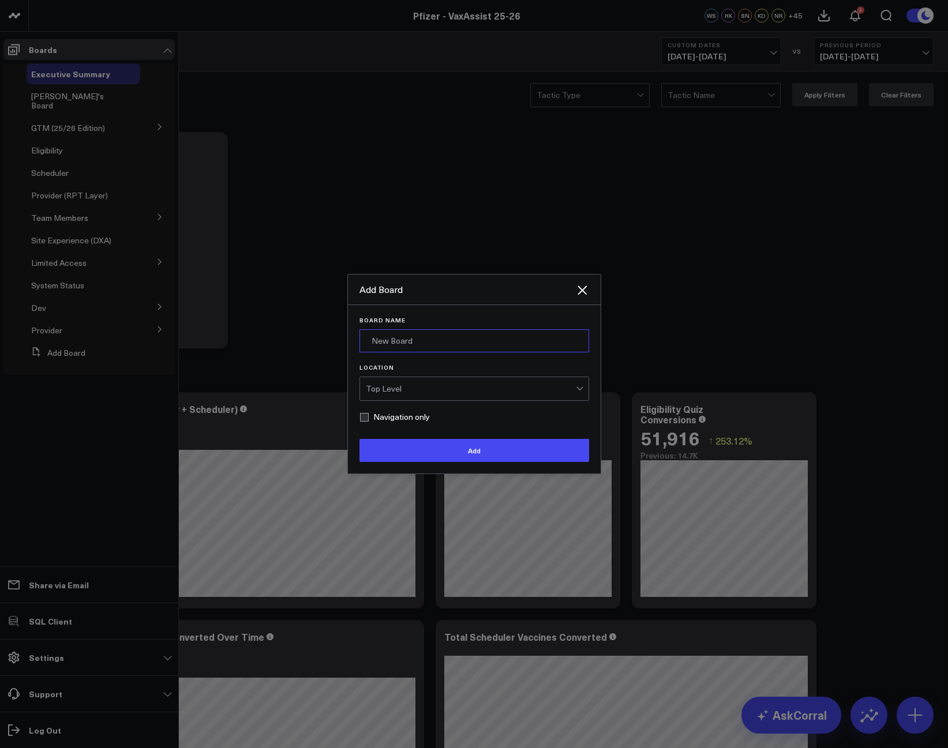
click at [464, 336] on input "Board Name" at bounding box center [474, 340] width 230 height 23
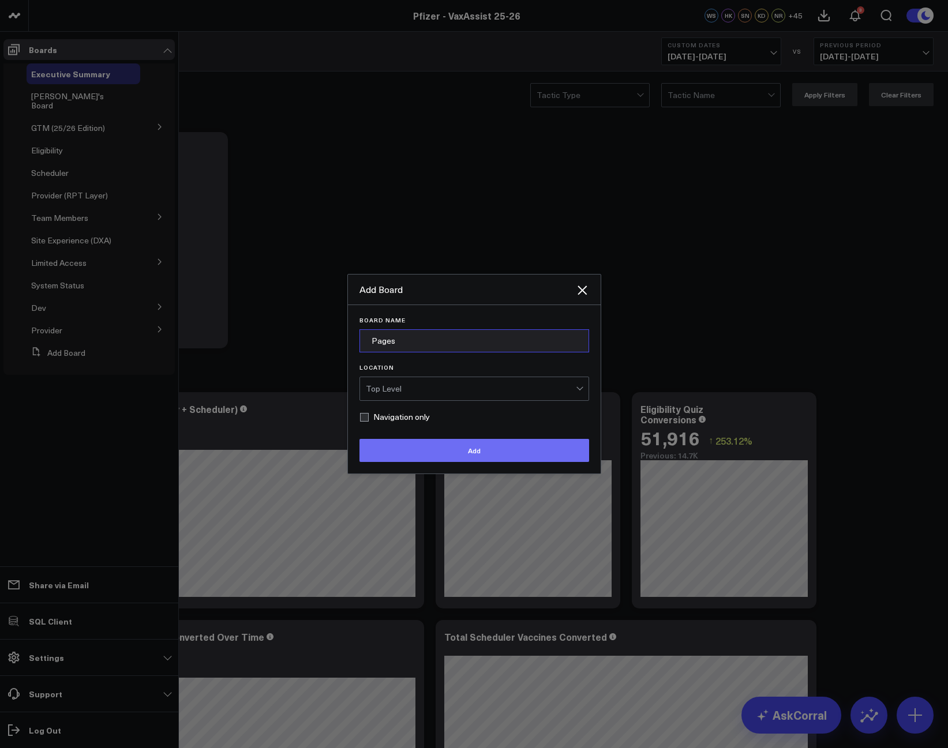
type input "Pages"
click at [443, 457] on button "Add" at bounding box center [474, 450] width 230 height 23
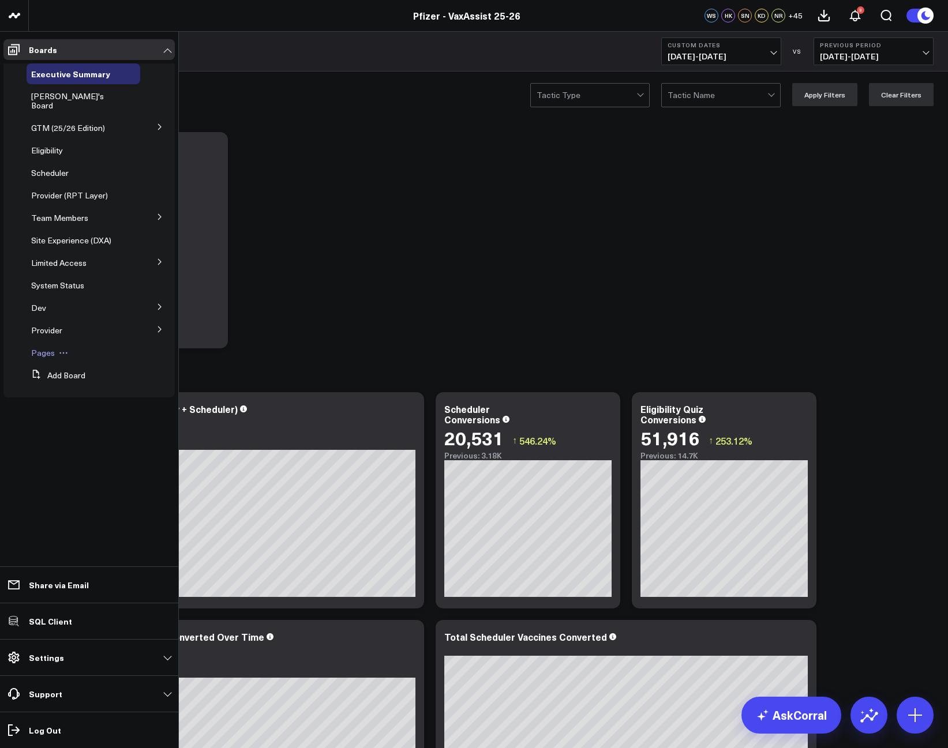
click at [44, 347] on span "Pages" at bounding box center [43, 352] width 24 height 11
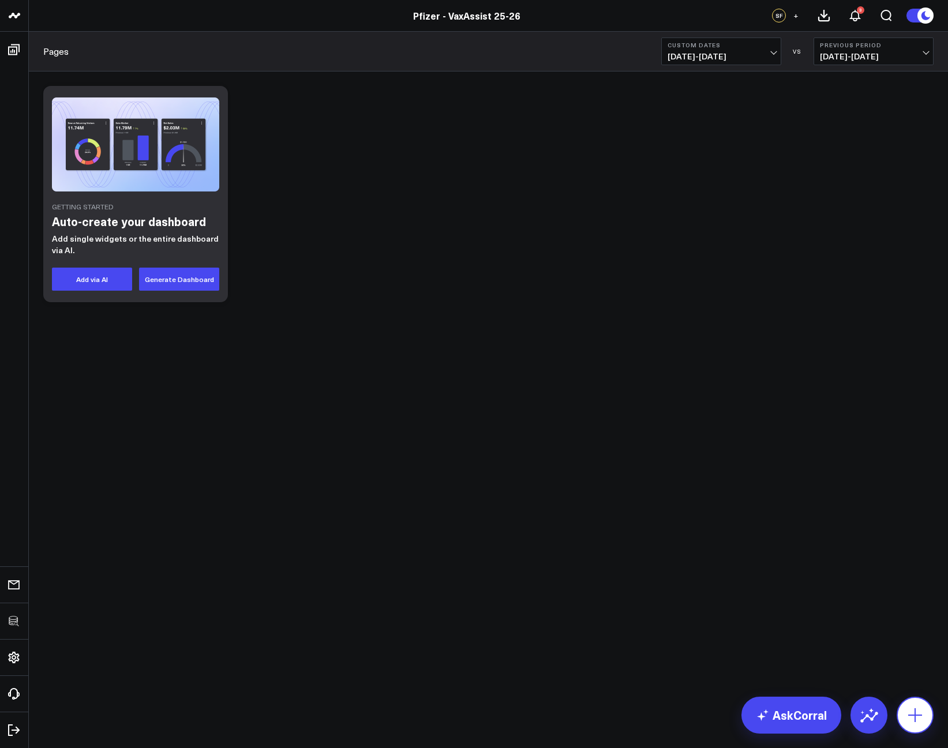
click at [910, 702] on button at bounding box center [915, 715] width 37 height 37
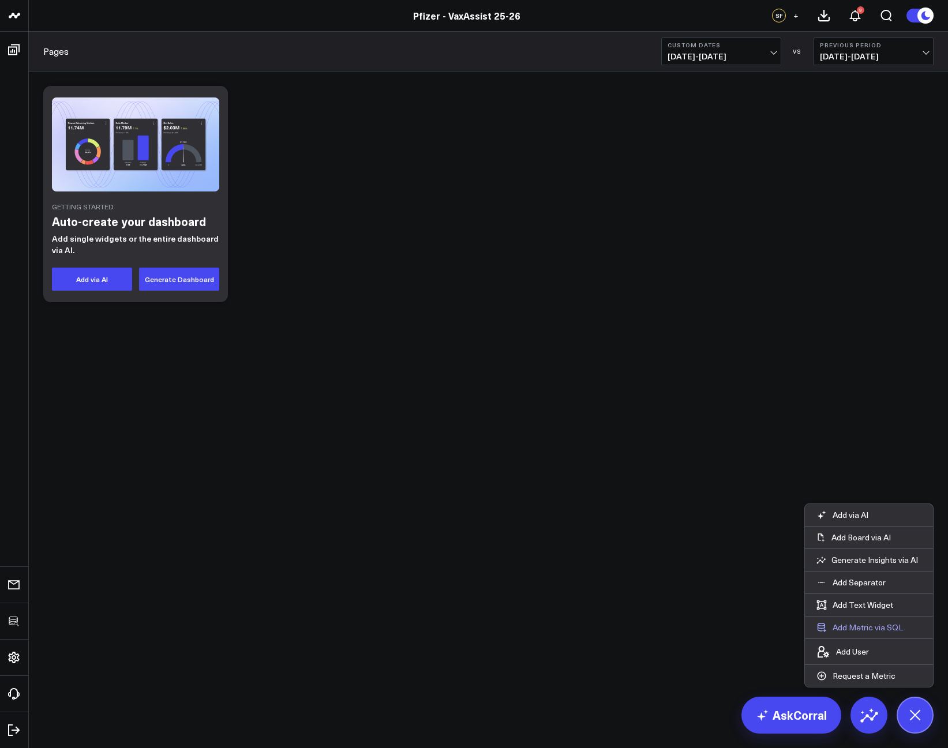
click at [883, 622] on button "Add Metric via SQL" at bounding box center [860, 628] width 110 height 22
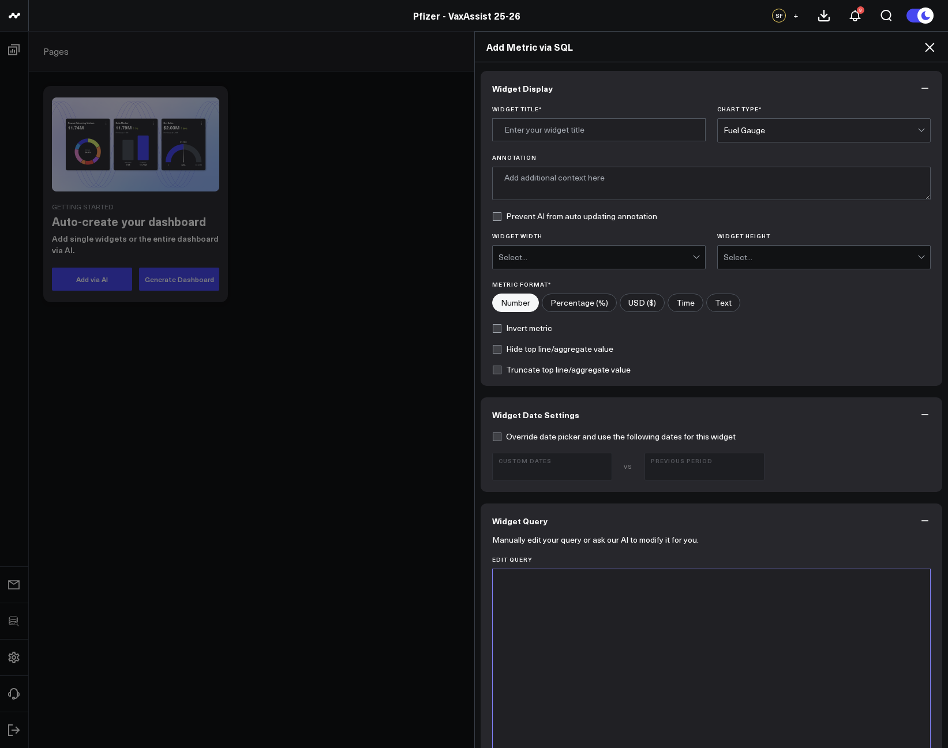
click at [612, 599] on div at bounding box center [712, 713] width 426 height 276
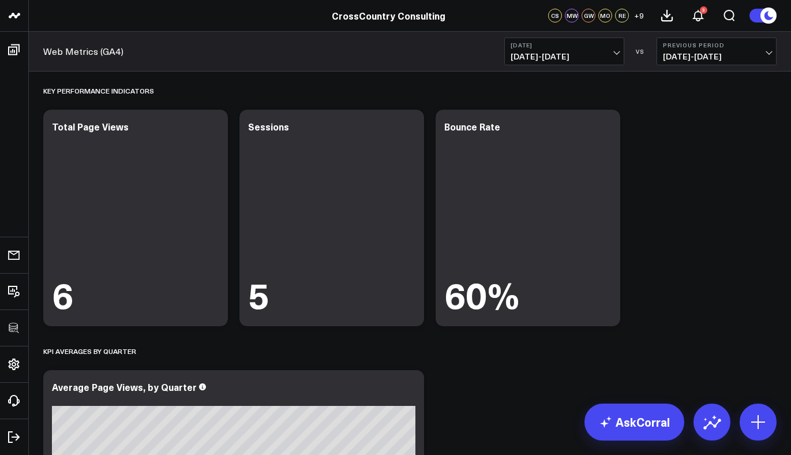
click at [413, 126] on icon at bounding box center [409, 128] width 14 height 14
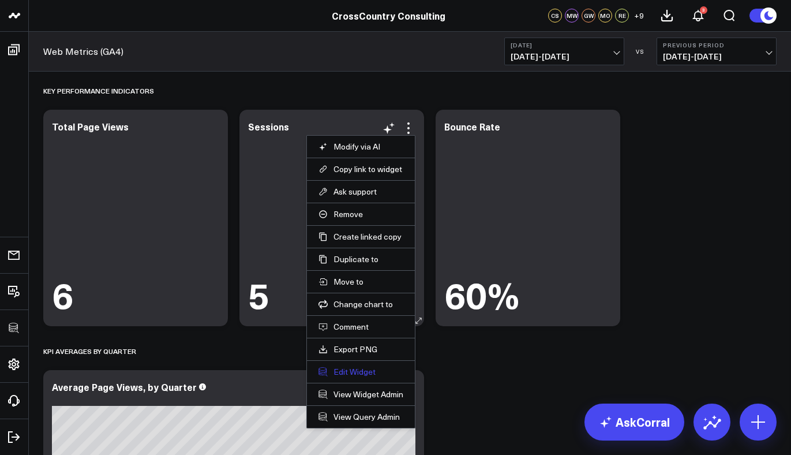
click at [365, 369] on button "Edit Widget" at bounding box center [360, 371] width 85 height 10
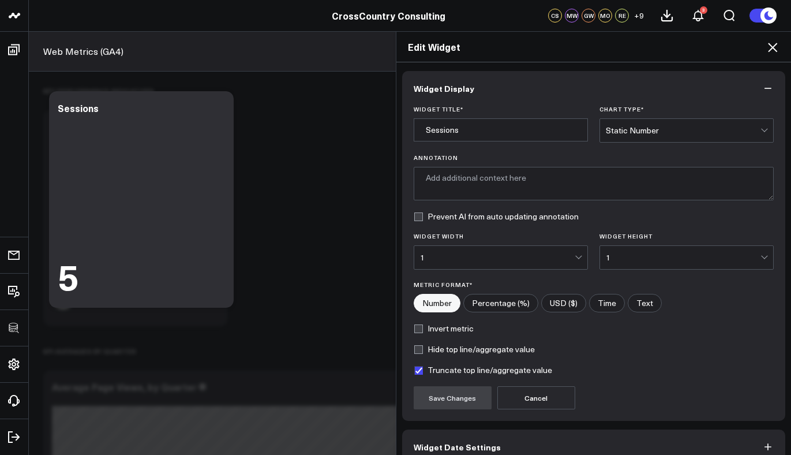
scroll to position [61, 0]
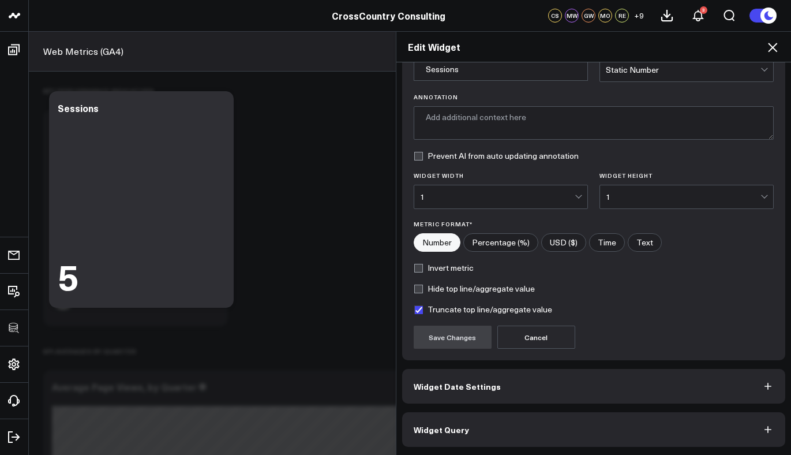
click at [505, 430] on button "Widget Query" at bounding box center [594, 429] width 384 height 35
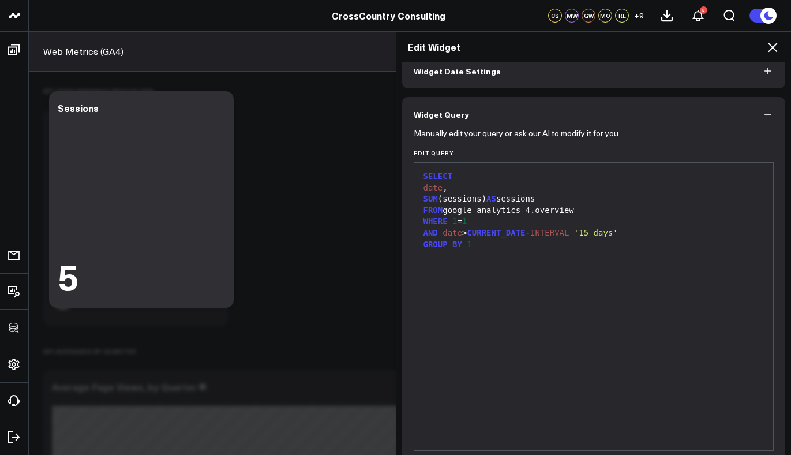
scroll to position [0, 0]
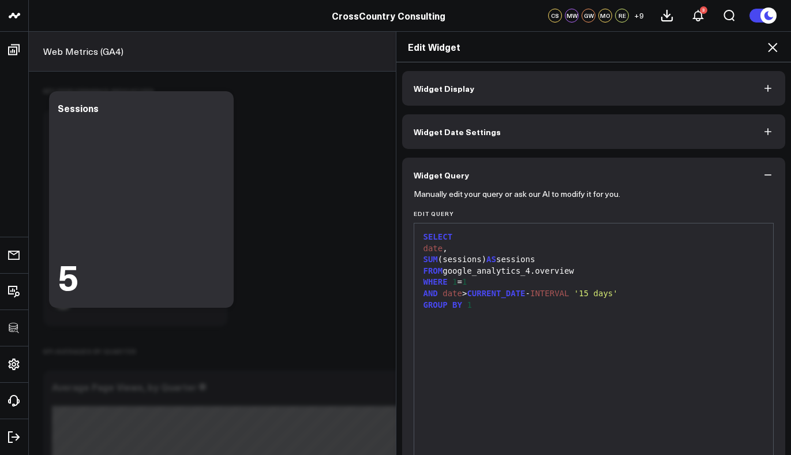
click at [771, 42] on icon at bounding box center [773, 47] width 14 height 14
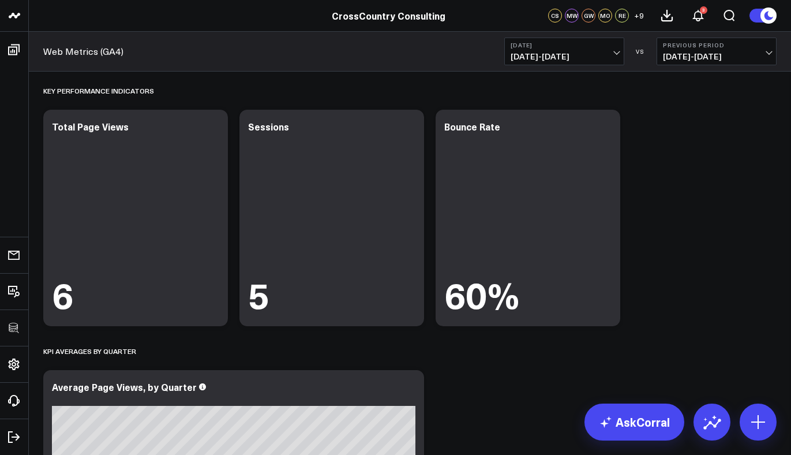
click at [609, 50] on button "[DATE] [DATE] - [DATE]" at bounding box center [564, 52] width 120 height 28
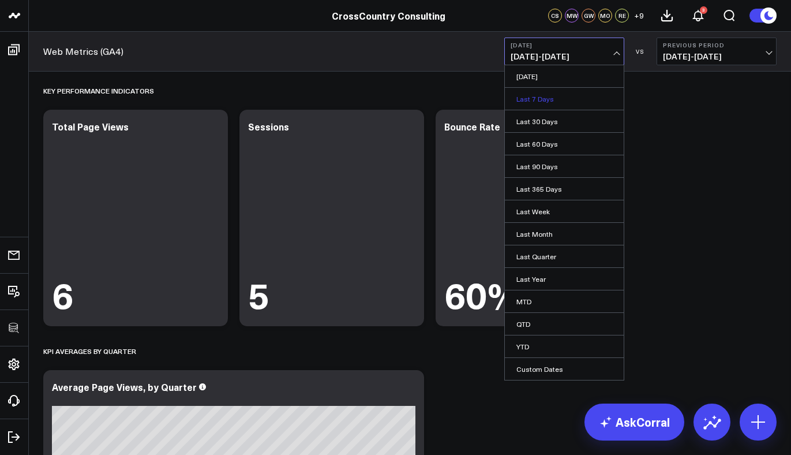
click at [537, 90] on link "Last 7 Days" at bounding box center [564, 99] width 119 height 22
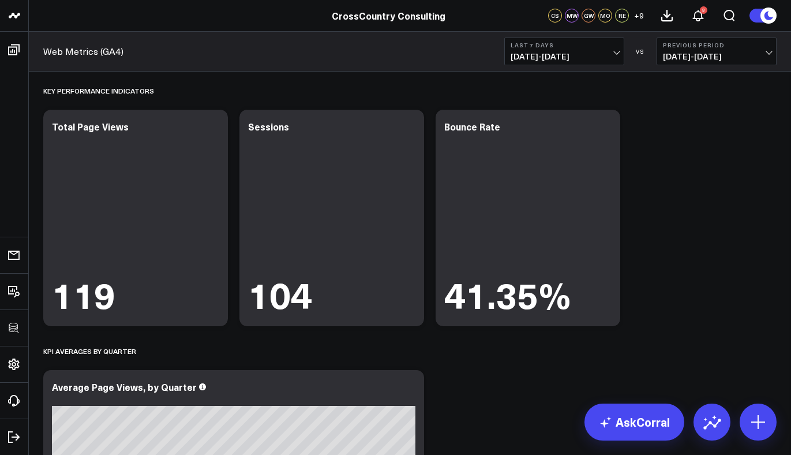
click at [587, 46] on b "Last 7 Days" at bounding box center [564, 45] width 107 height 7
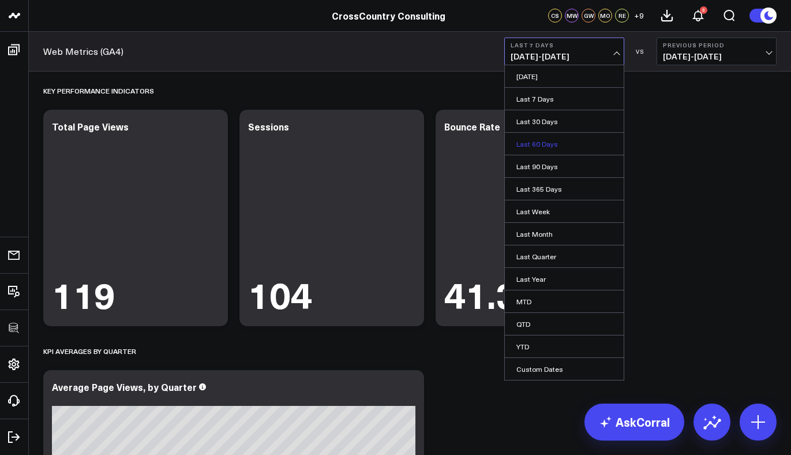
click at [578, 141] on link "Last 60 Days" at bounding box center [564, 144] width 119 height 22
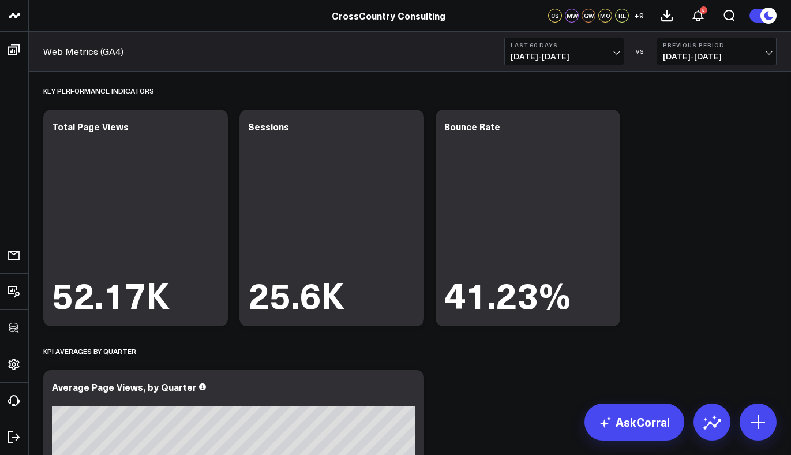
click at [602, 46] on b "Last 60 Days" at bounding box center [564, 45] width 107 height 7
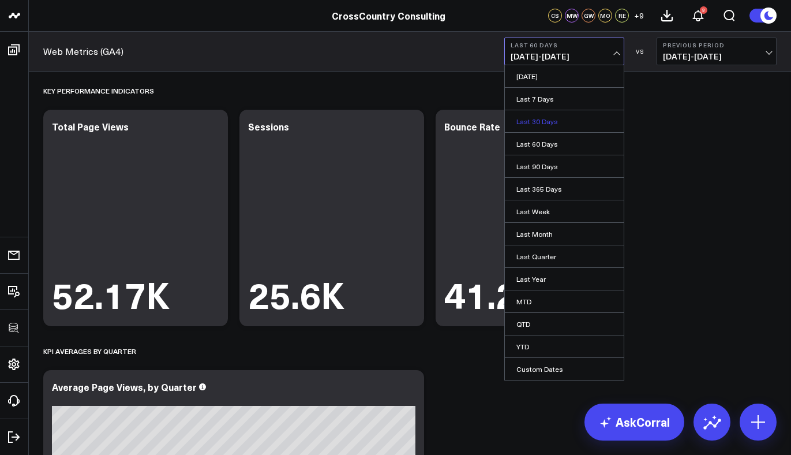
click at [563, 122] on link "Last 30 Days" at bounding box center [564, 121] width 119 height 22
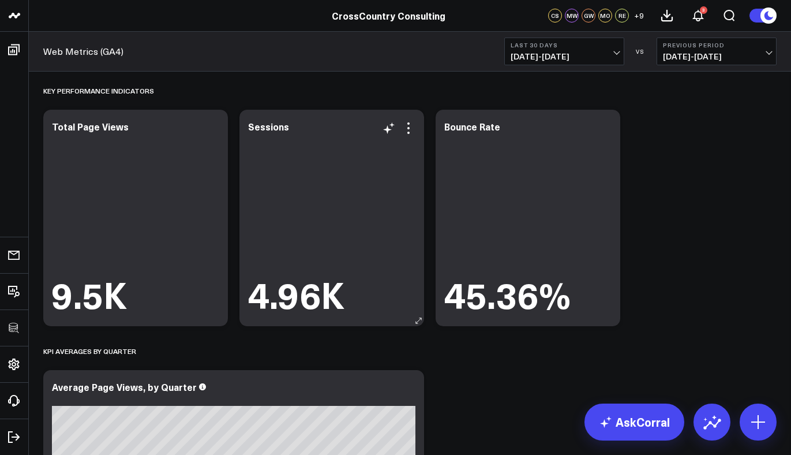
click at [419, 129] on div "Sessions 4.96K" at bounding box center [331, 218] width 185 height 216
click at [409, 128] on icon at bounding box center [408, 128] width 2 height 2
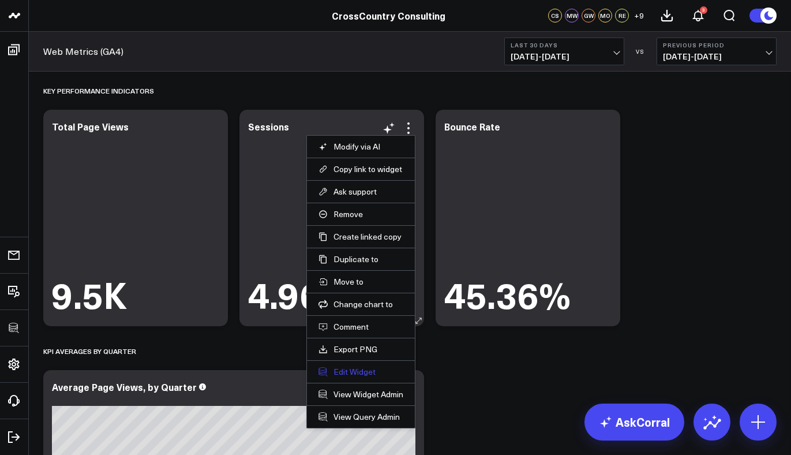
click at [350, 373] on button "Edit Widget" at bounding box center [360, 371] width 85 height 10
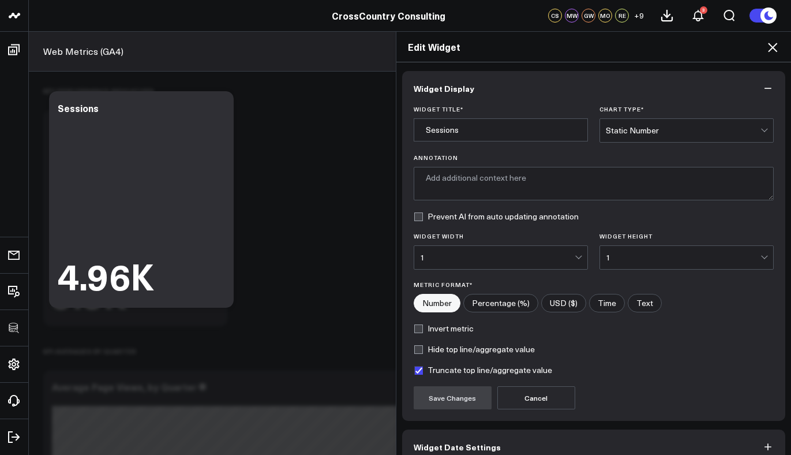
scroll to position [61, 0]
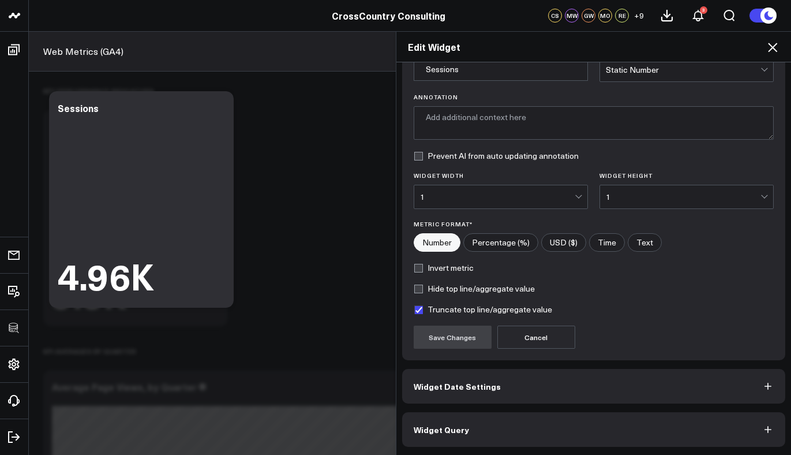
click at [479, 437] on button "Widget Query" at bounding box center [594, 429] width 384 height 35
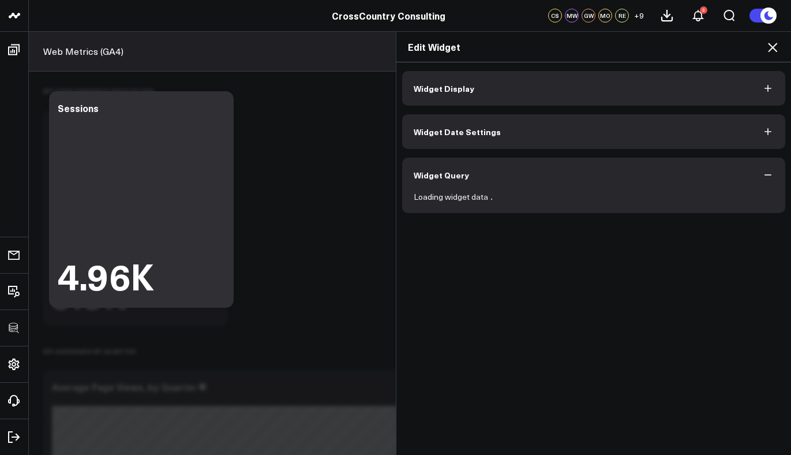
scroll to position [0, 0]
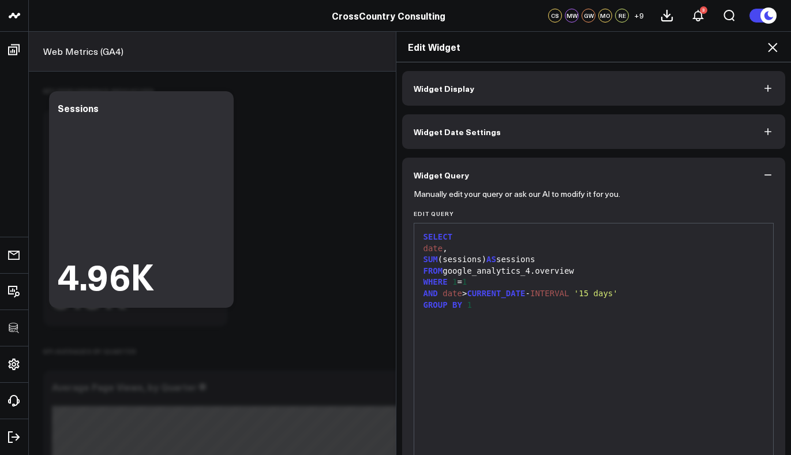
click at [554, 93] on button "Widget Display" at bounding box center [594, 88] width 384 height 35
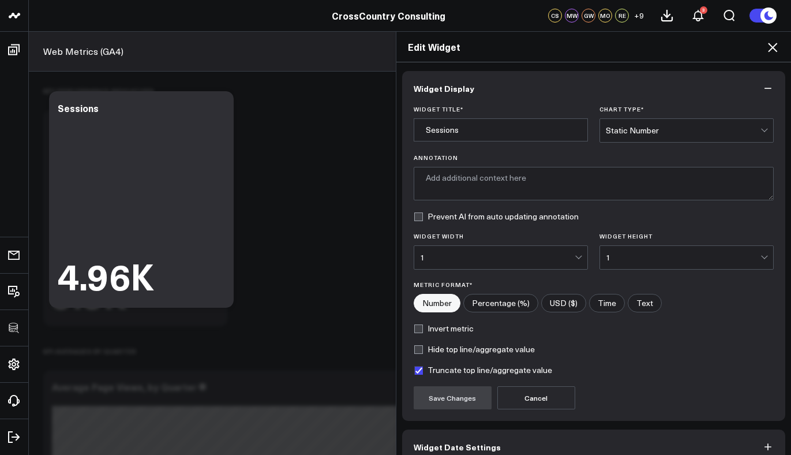
click at [770, 37] on div "Edit Widget" at bounding box center [593, 47] width 395 height 31
click at [771, 50] on icon at bounding box center [773, 47] width 14 height 14
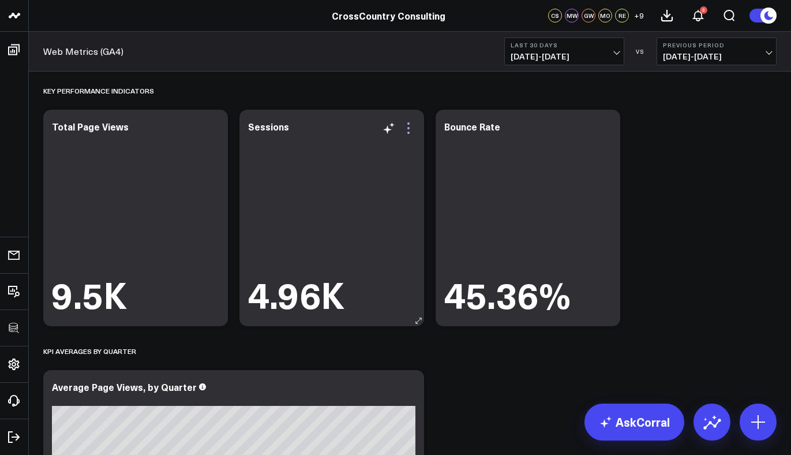
click at [411, 128] on icon at bounding box center [409, 128] width 14 height 14
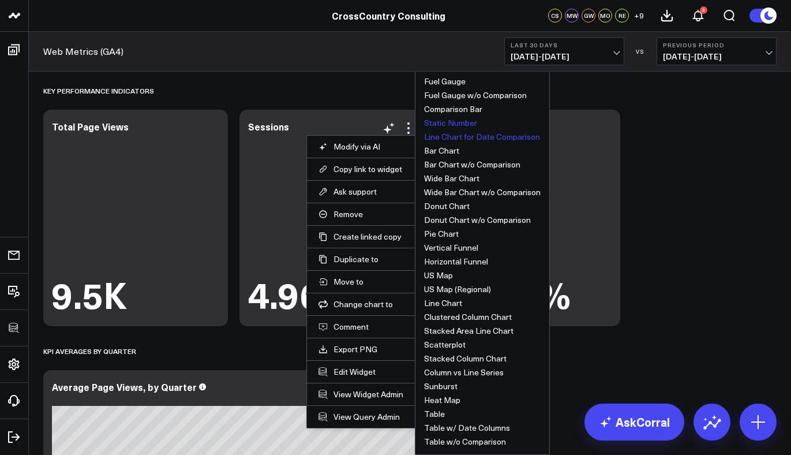
click at [468, 136] on button "Line Chart for Date Comparison" at bounding box center [482, 137] width 116 height 8
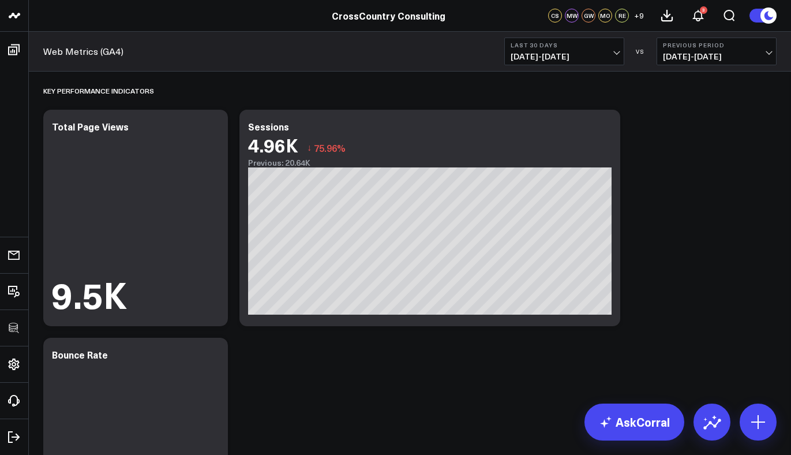
click at [574, 36] on div "Web Metrics (GA4) Last 30 Days [DATE] - [DATE] VS Previous Period [DATE] - [DAT…" at bounding box center [410, 52] width 762 height 40
click at [574, 52] on span "[DATE] - [DATE]" at bounding box center [564, 56] width 107 height 9
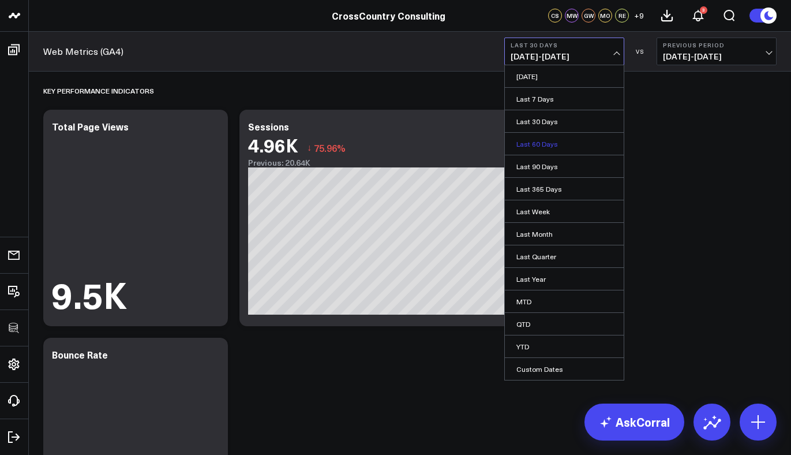
click at [563, 140] on link "Last 60 Days" at bounding box center [564, 144] width 119 height 22
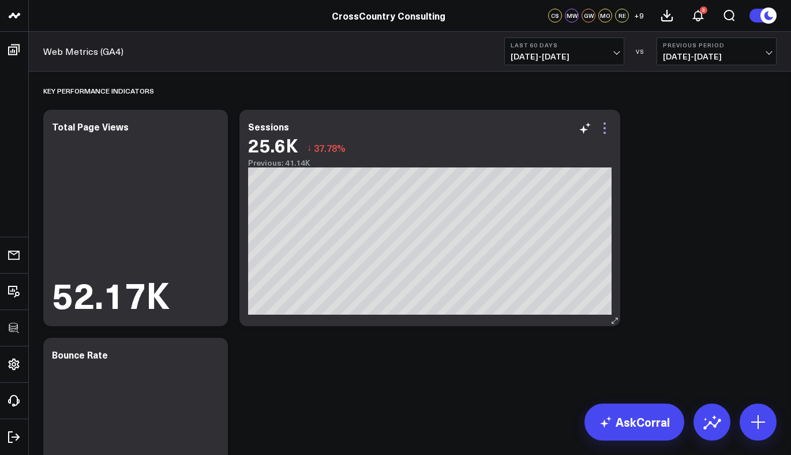
click at [606, 126] on icon at bounding box center [605, 128] width 14 height 14
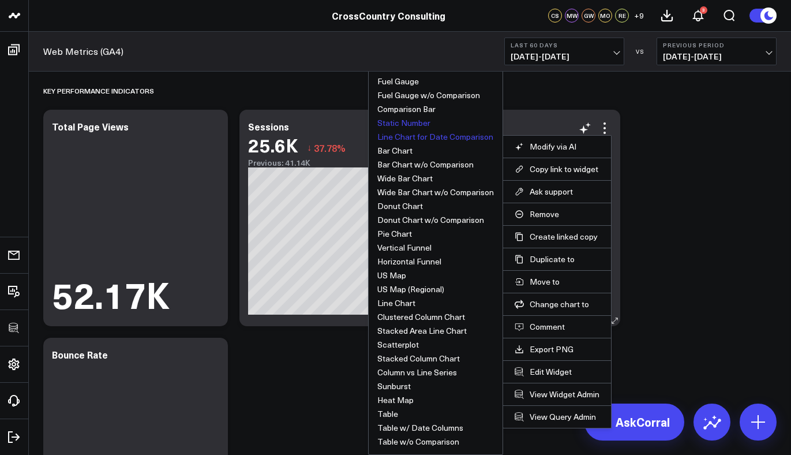
click at [400, 126] on button "Static Number" at bounding box center [403, 123] width 53 height 8
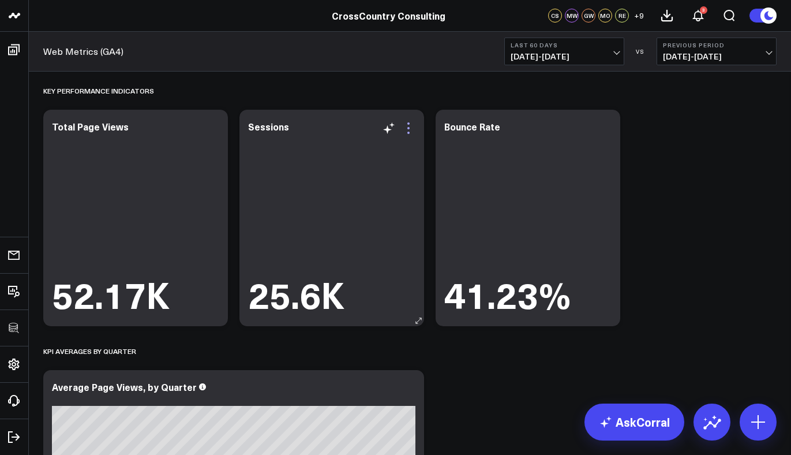
click at [410, 125] on icon at bounding box center [409, 128] width 14 height 14
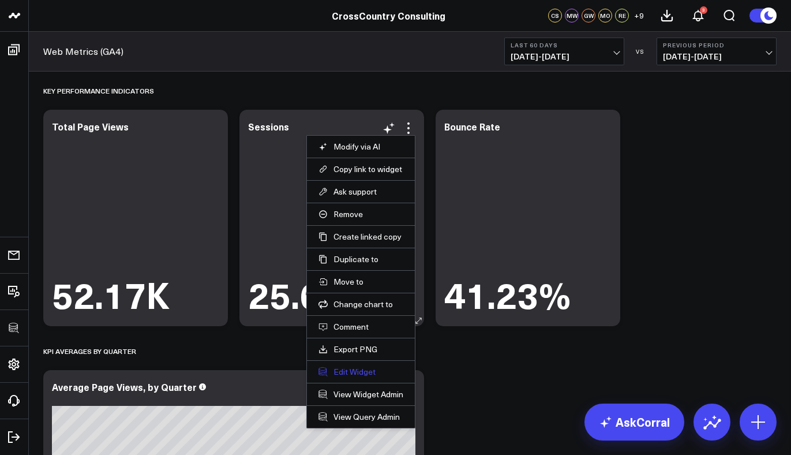
click at [362, 369] on button "Edit Widget" at bounding box center [360, 371] width 85 height 10
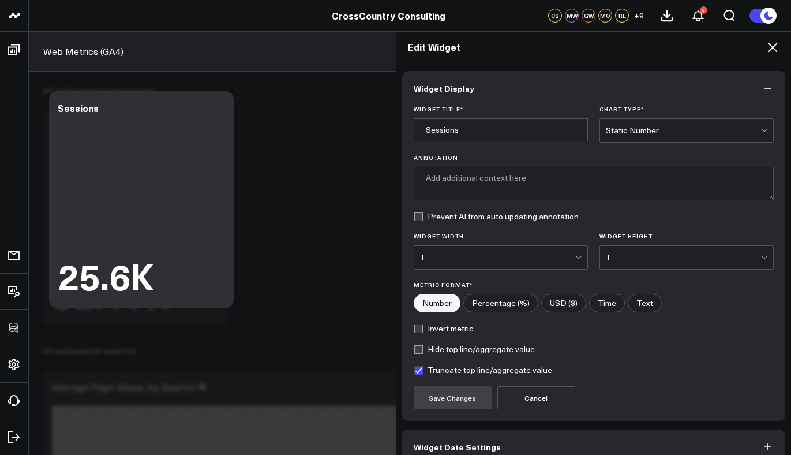
scroll to position [61, 0]
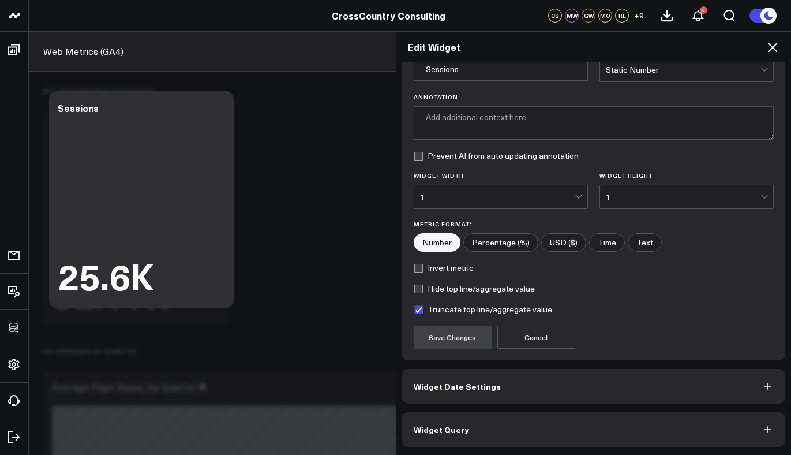
click at [478, 428] on button "Widget Query" at bounding box center [594, 429] width 384 height 35
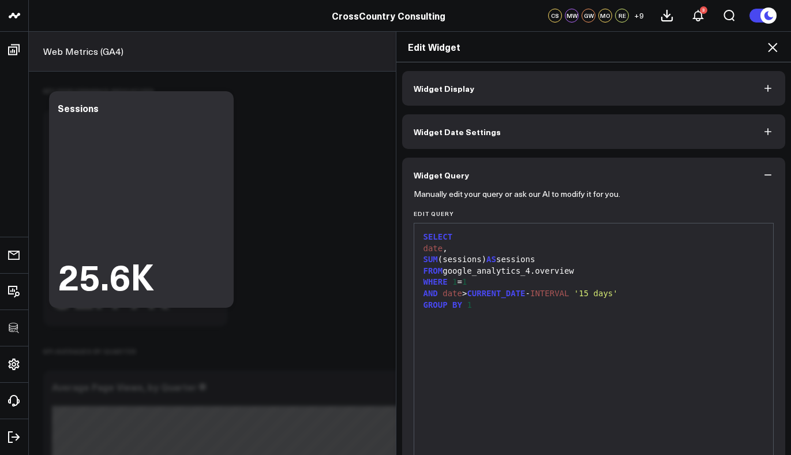
scroll to position [111, 0]
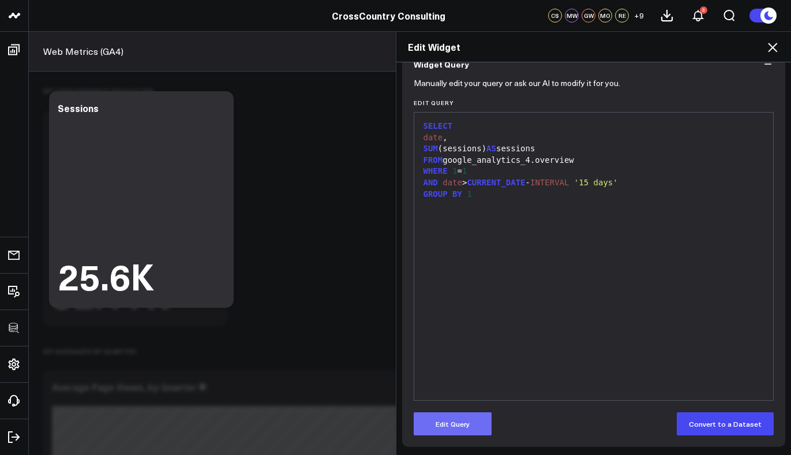
click at [467, 422] on button "Edit Query" at bounding box center [453, 423] width 78 height 23
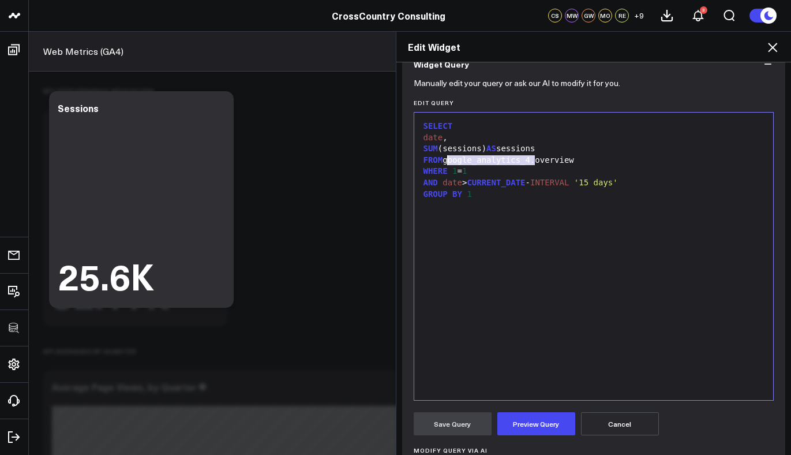
drag, startPoint x: 528, startPoint y: 161, endPoint x: 442, endPoint y: 162, distance: 86.0
click at [443, 162] on div "FROM google_analytics_4.overview" at bounding box center [594, 161] width 348 height 12
click at [546, 421] on button "Preview Query" at bounding box center [536, 423] width 78 height 23
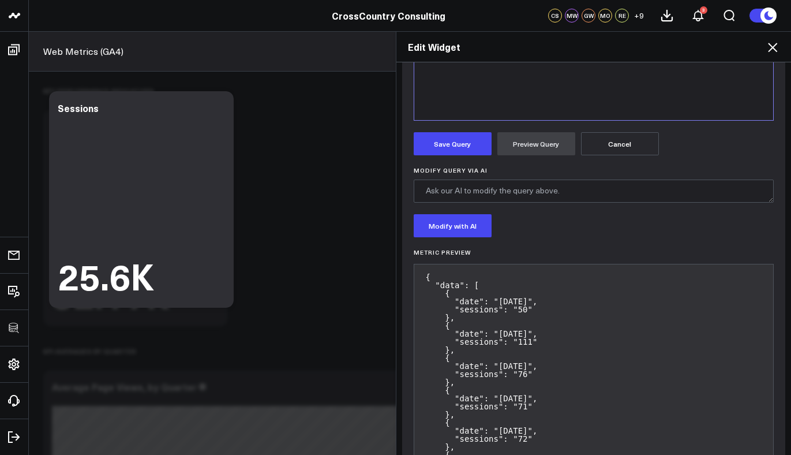
scroll to position [0, 0]
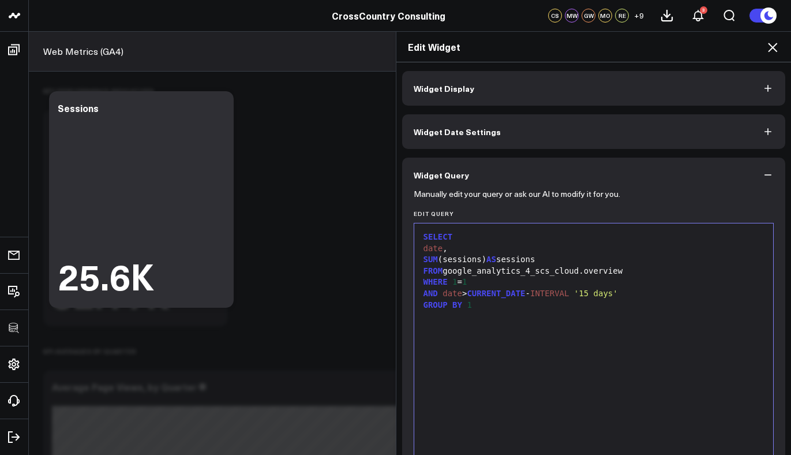
click at [772, 47] on icon at bounding box center [772, 47] width 9 height 9
